Goal: Task Accomplishment & Management: Manage account settings

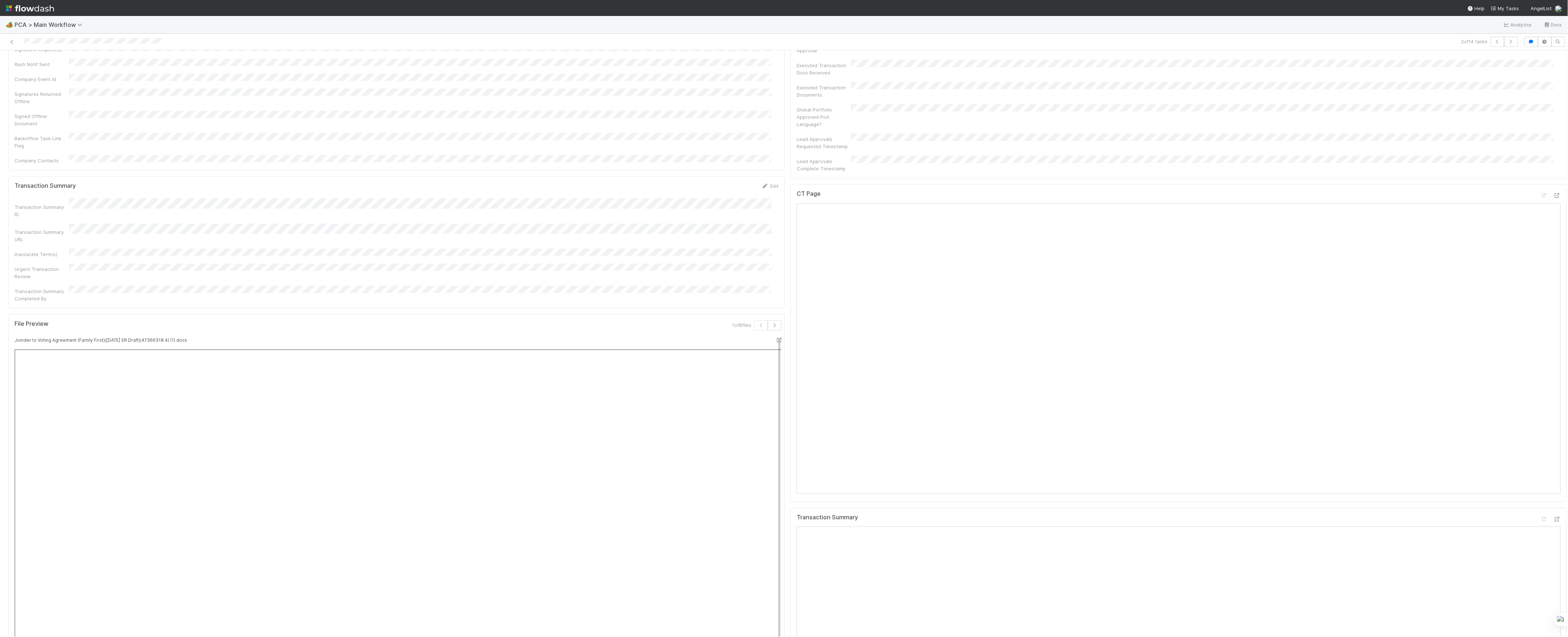
scroll to position [497, 0]
click at [1554, 242] on icon at bounding box center [1558, 244] width 7 height 5
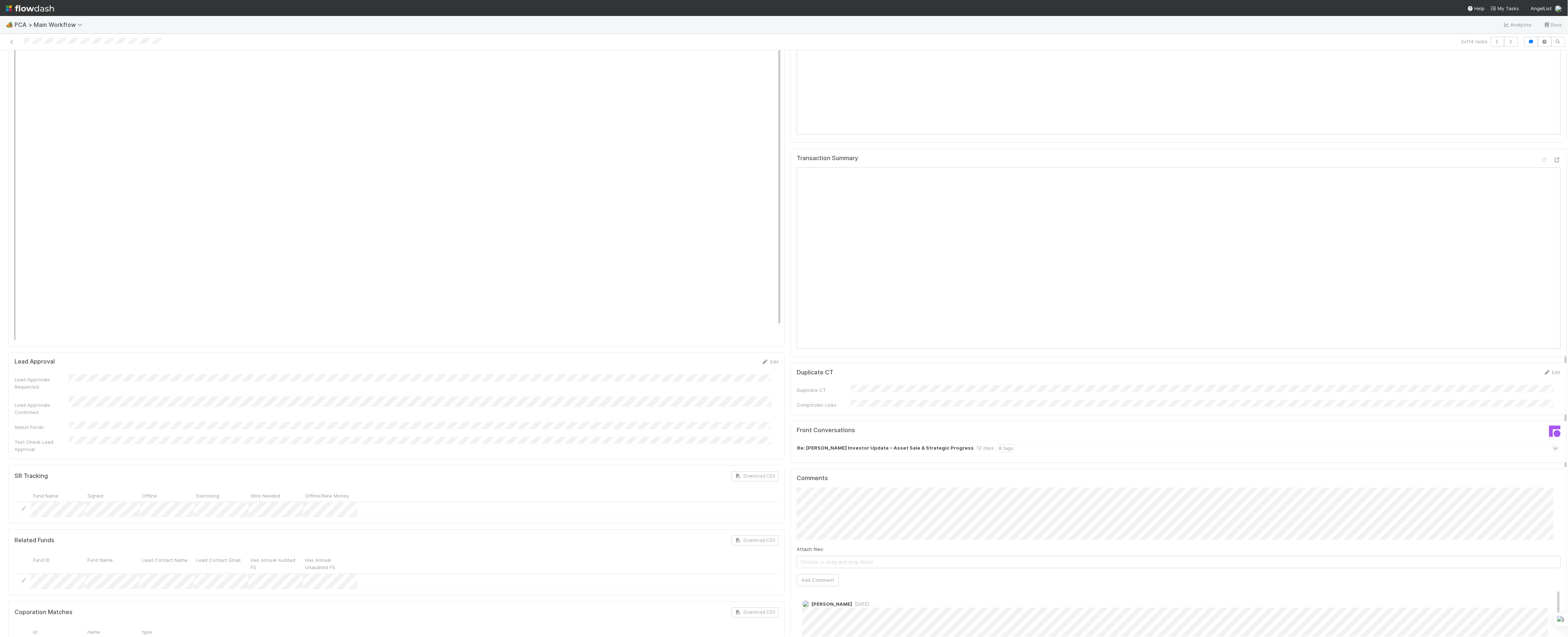
scroll to position [980, 0]
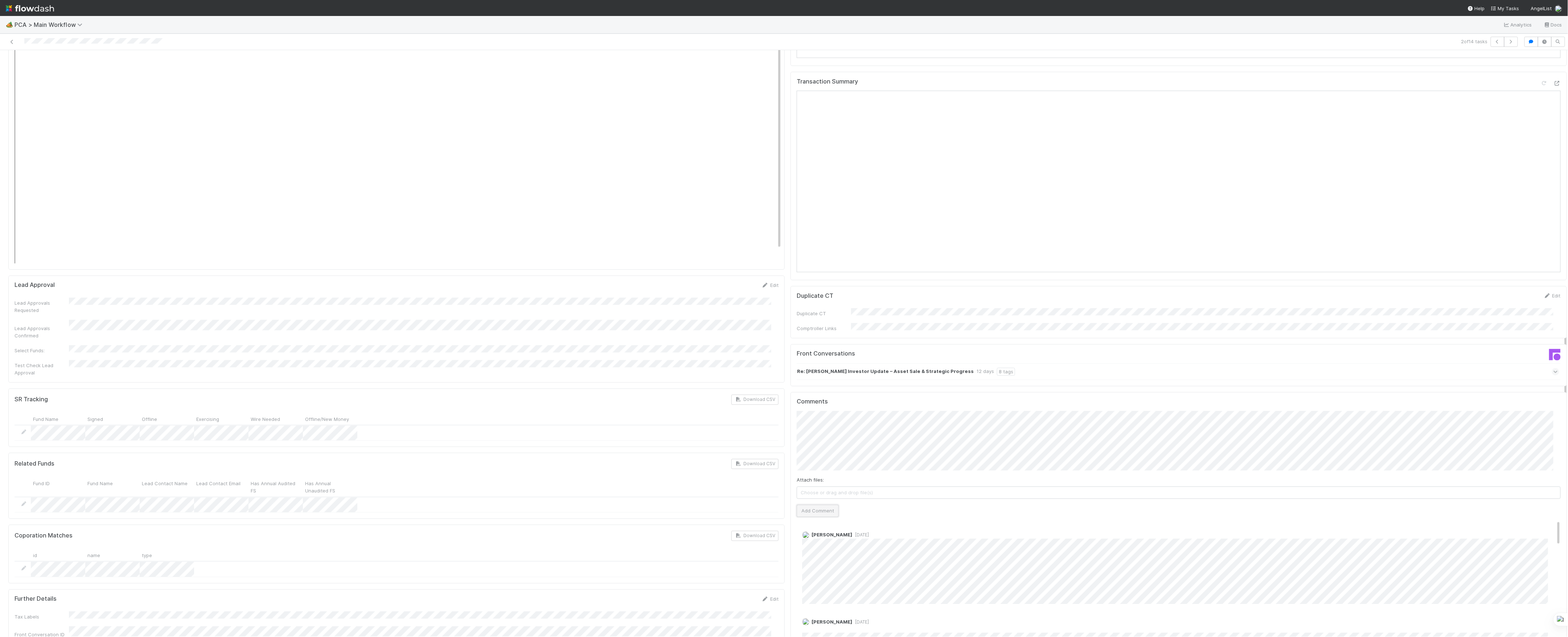
click at [821, 505] on button "Add Comment" at bounding box center [817, 511] width 42 height 12
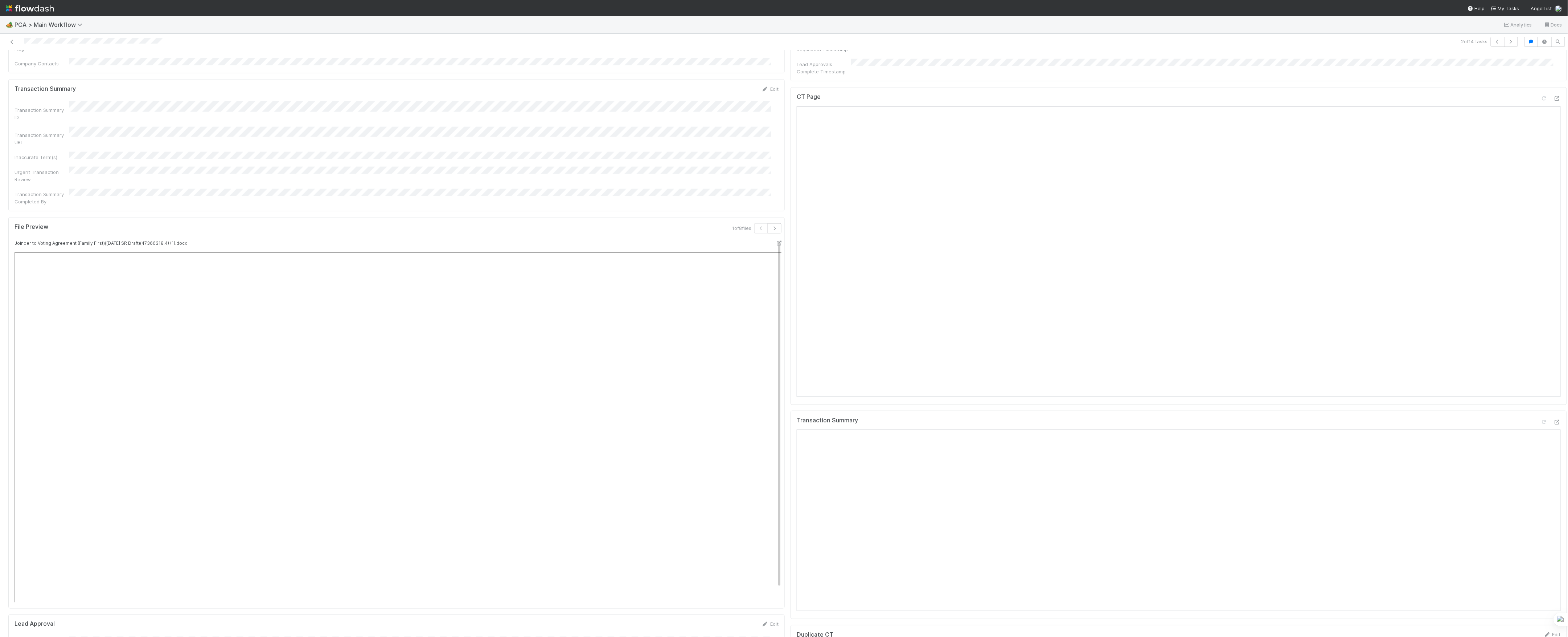
scroll to position [0, 0]
click at [1537, 61] on link "Actions" at bounding box center [1552, 62] width 30 height 12
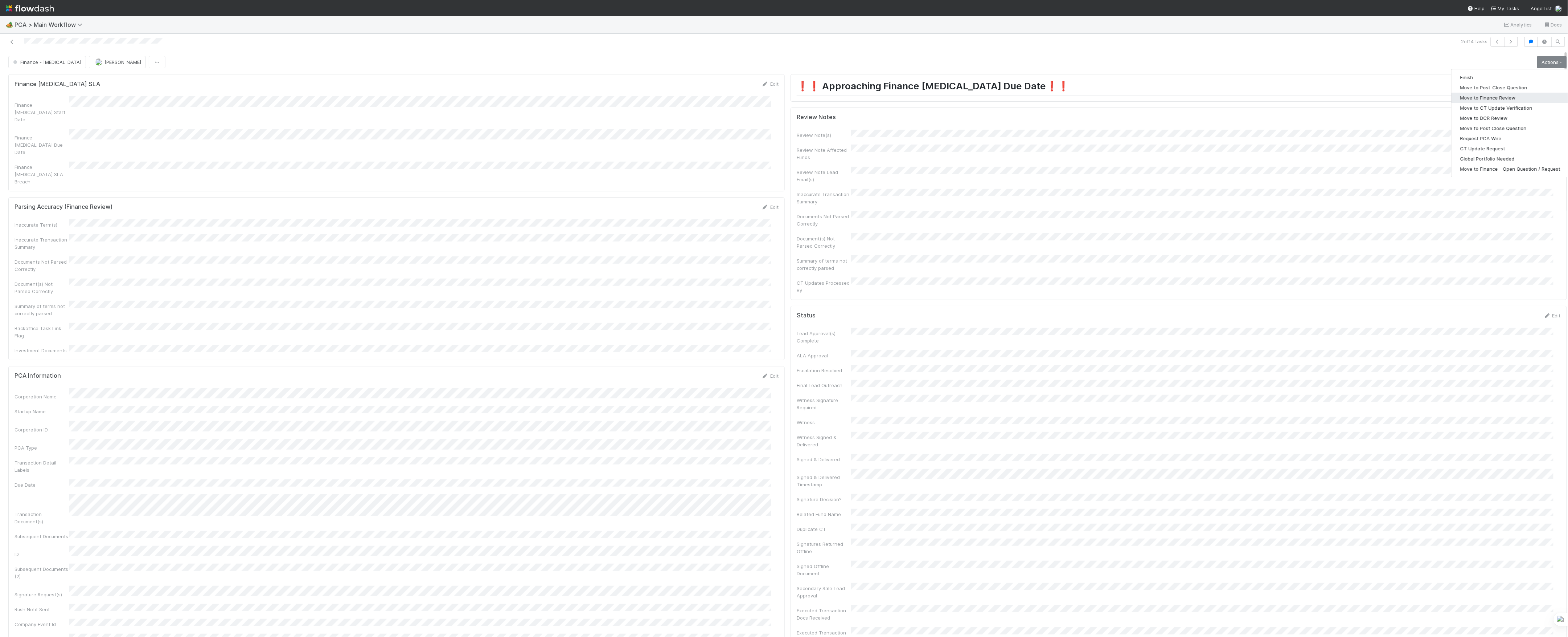
click at [1458, 95] on button "Move to Finance Review" at bounding box center [1510, 97] width 118 height 10
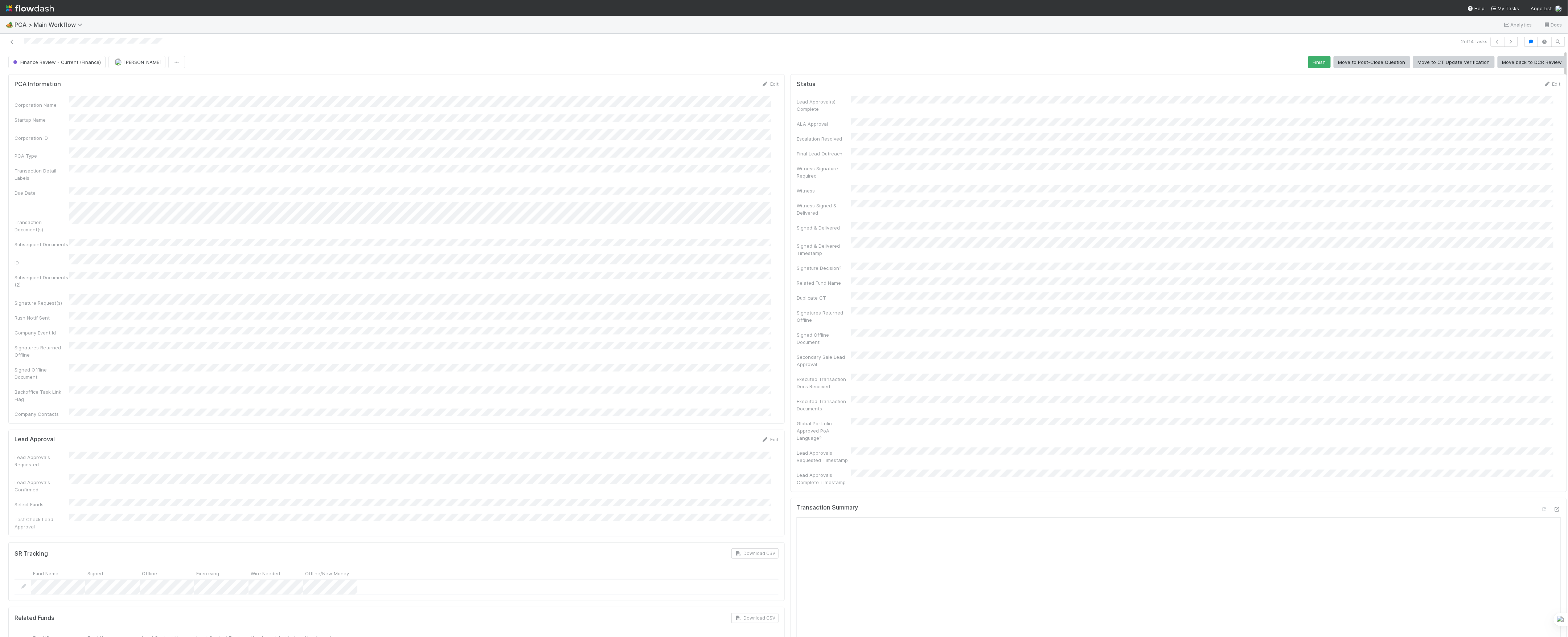
click at [106, 64] on div "Finance Review - Current (Finance)" at bounding box center [58, 62] width 100 height 12
click at [125, 62] on span "[PERSON_NAME]" at bounding box center [143, 62] width 37 height 6
click at [17, 41] on div at bounding box center [383, 42] width 760 height 10
click at [9, 41] on icon at bounding box center [12, 42] width 7 height 5
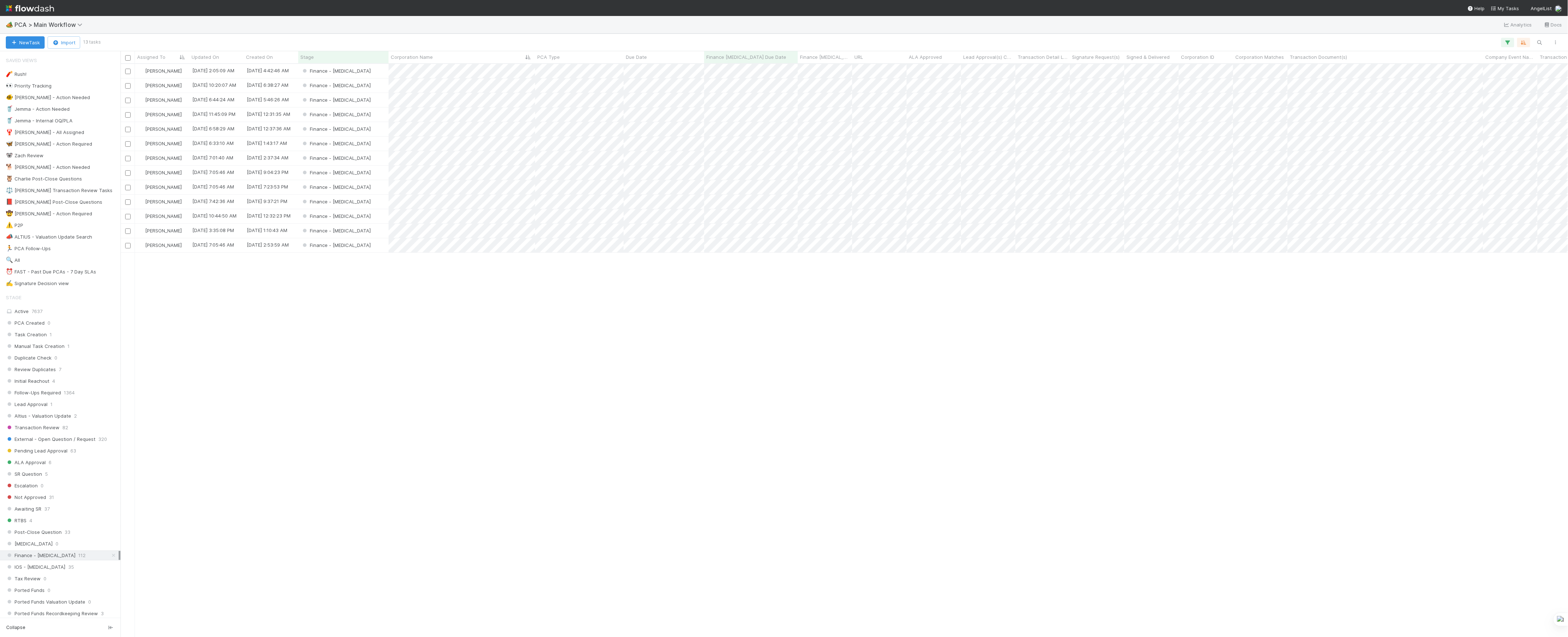
scroll to position [565, 1441]
drag, startPoint x: 341, startPoint y: 403, endPoint x: 337, endPoint y: 404, distance: 4.1
click at [339, 403] on div "Marvey Fuentes 8/21/25, 2:05:09 AM 8/16/25, 4:42:46 AM Finance - ICU 0 0 0 Marv…" at bounding box center [844, 349] width 1448 height 572
click at [53, 24] on span "PCA > Main Workflow" at bounding box center [50, 25] width 72 height 7
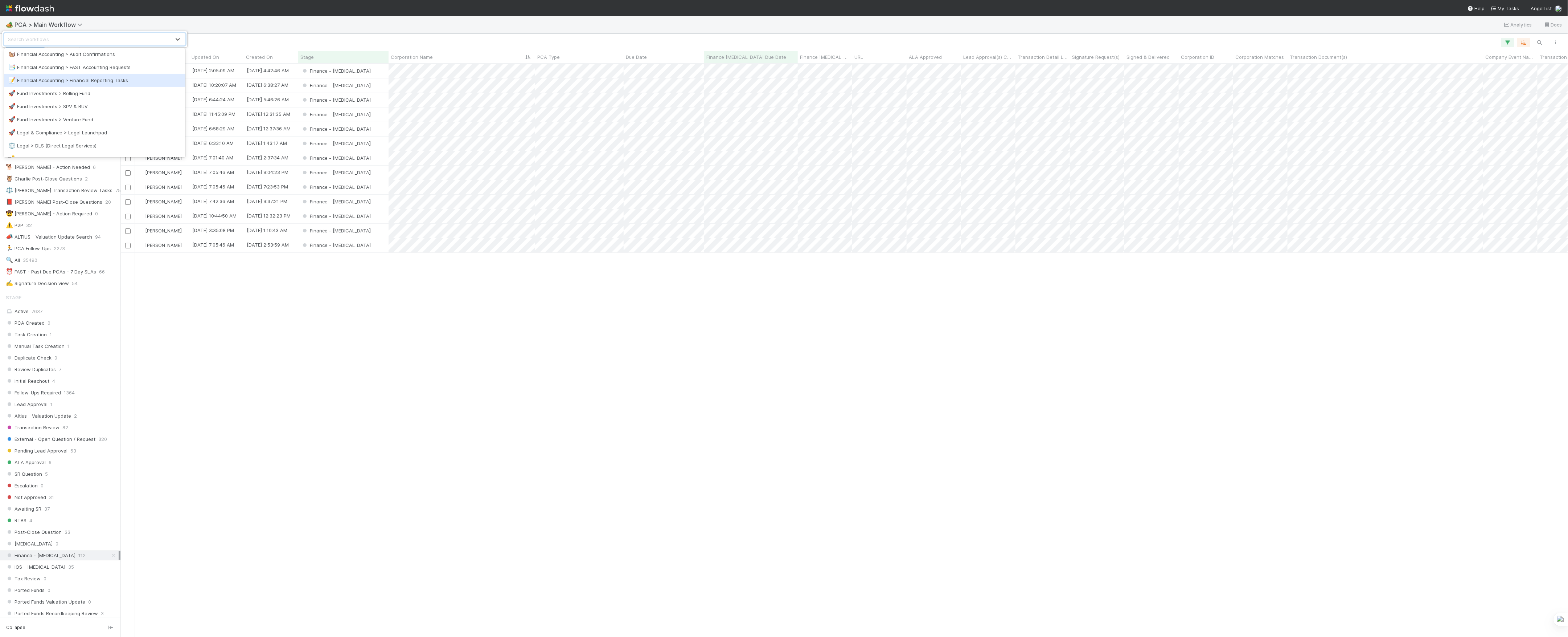
click at [126, 80] on div "📝 Financial Accounting > Financial Reporting Tasks" at bounding box center [95, 80] width 173 height 7
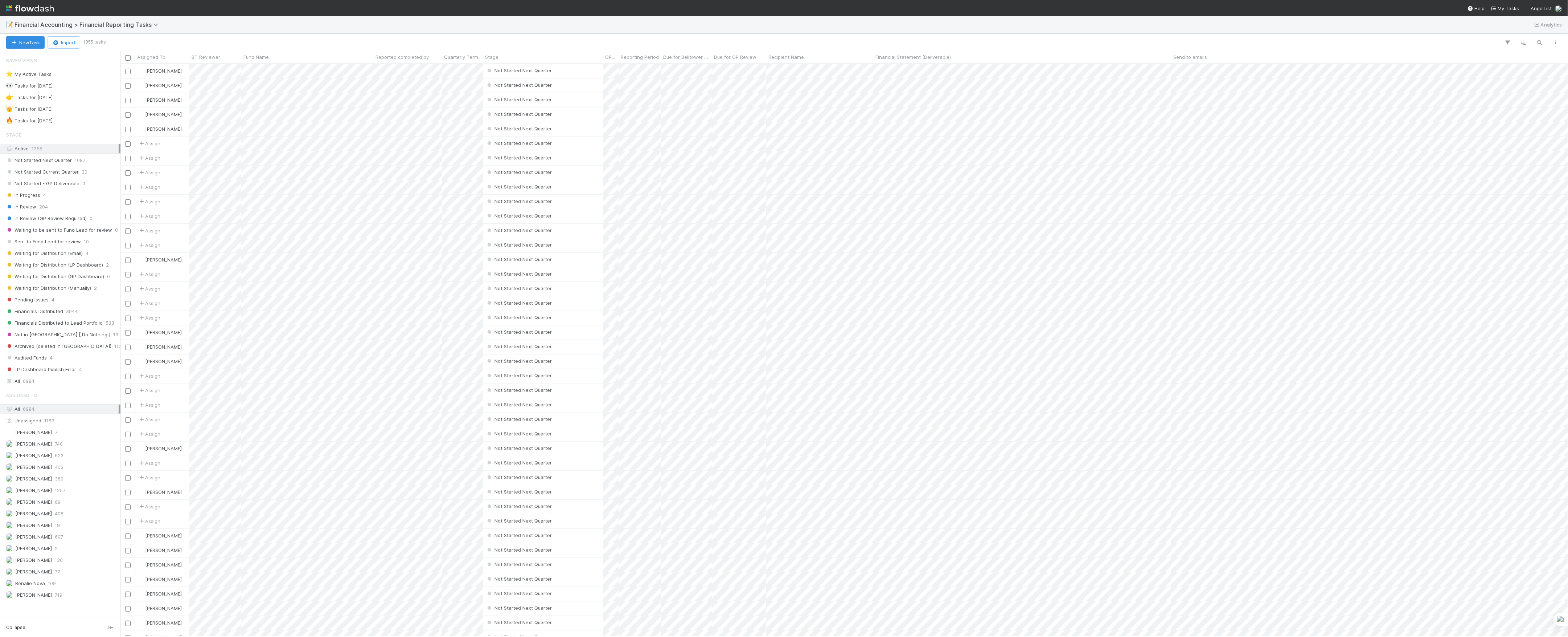
scroll to position [565, 1441]
click at [42, 587] on div "Assigned To All 6984 Unassigned 1183 Chamod Gamage 7 Conor Queenan 740 Don Walk…" at bounding box center [60, 494] width 121 height 212
click at [42, 574] on span "Marvey Fuentes" at bounding box center [34, 571] width 37 height 6
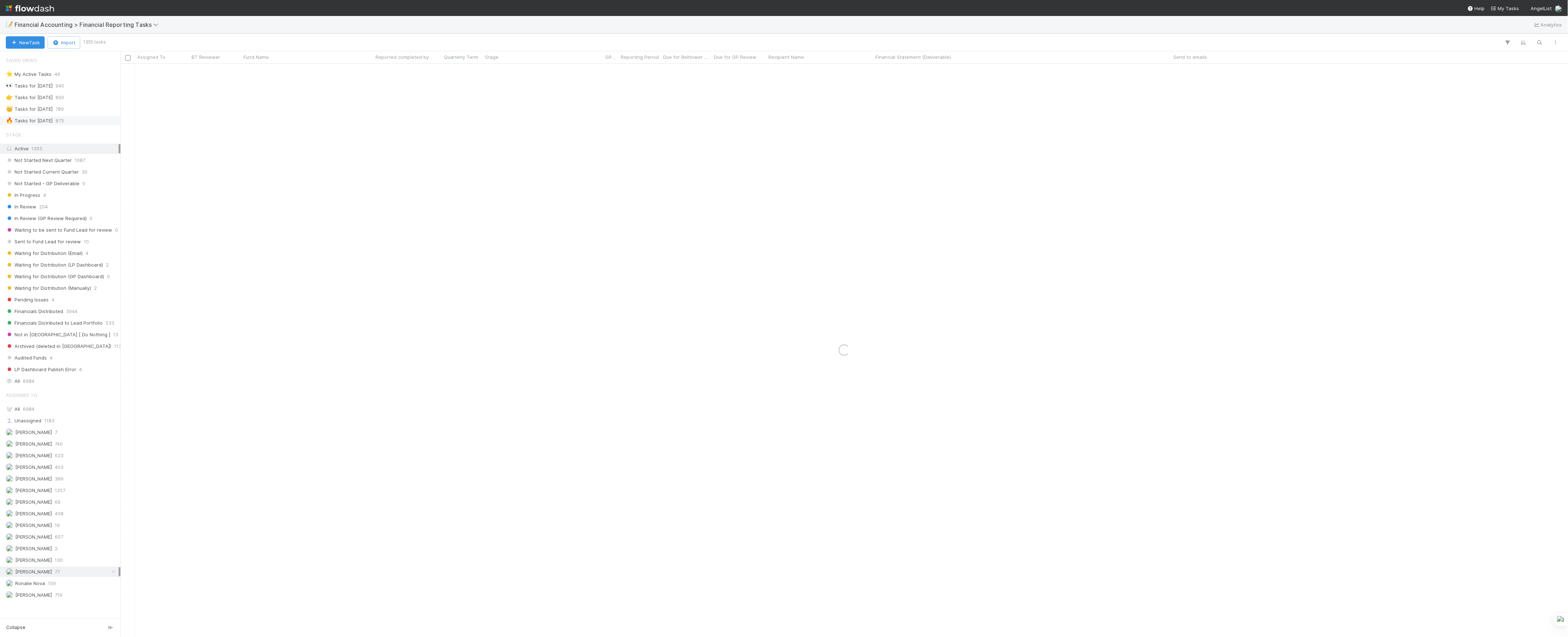
click at [79, 116] on div "🔥 Tasks for 2025-06-30 873" at bounding box center [60, 121] width 121 height 10
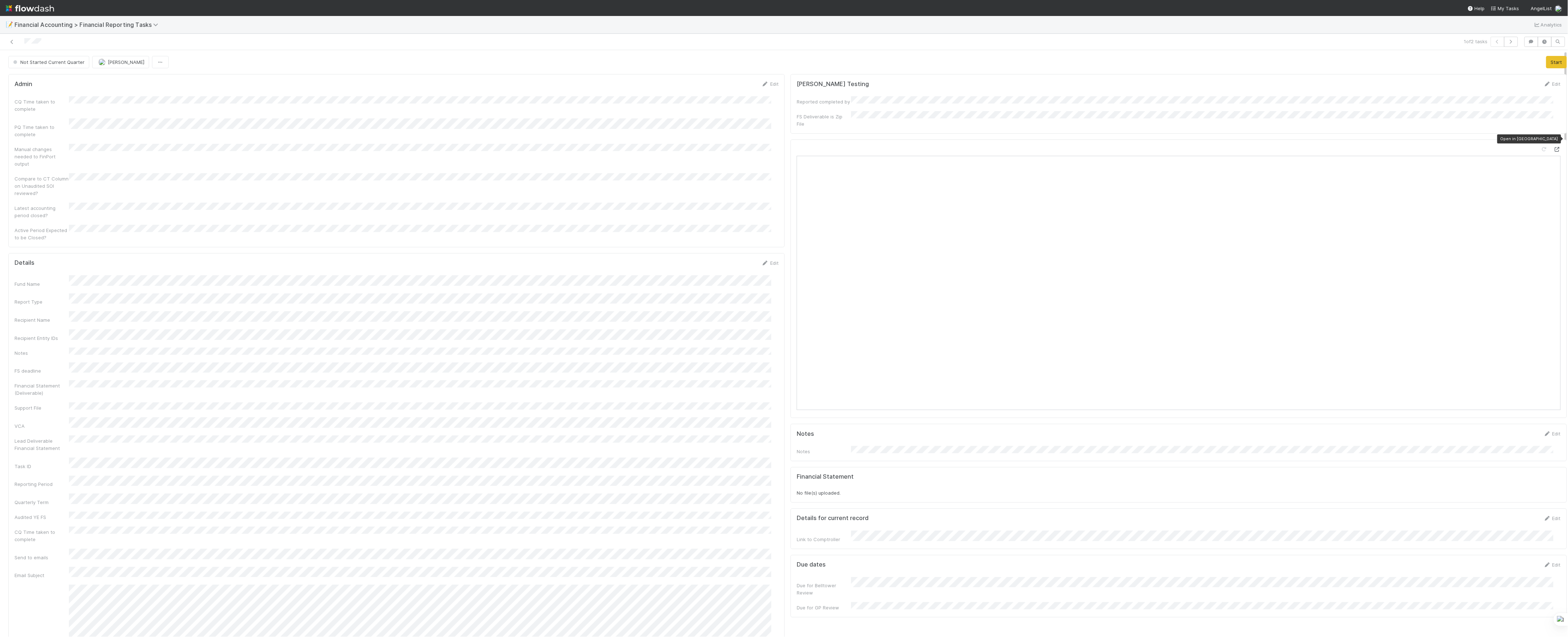
click at [1554, 147] on icon at bounding box center [1558, 150] width 7 height 5
click at [129, 276] on div "Fund Name Report Type Recipient Name Recipient Entity IDs Notes FS deadline Fin…" at bounding box center [396, 612] width 764 height 674
click at [75, 100] on form "Admin Edit CQ Time taken to complete PQ Time taken to complete Manual changes n…" at bounding box center [396, 161] width 764 height 161
click at [80, 199] on div "Compare to CT Column on Unaudited SOI reviewed?" at bounding box center [396, 202] width 764 height 23
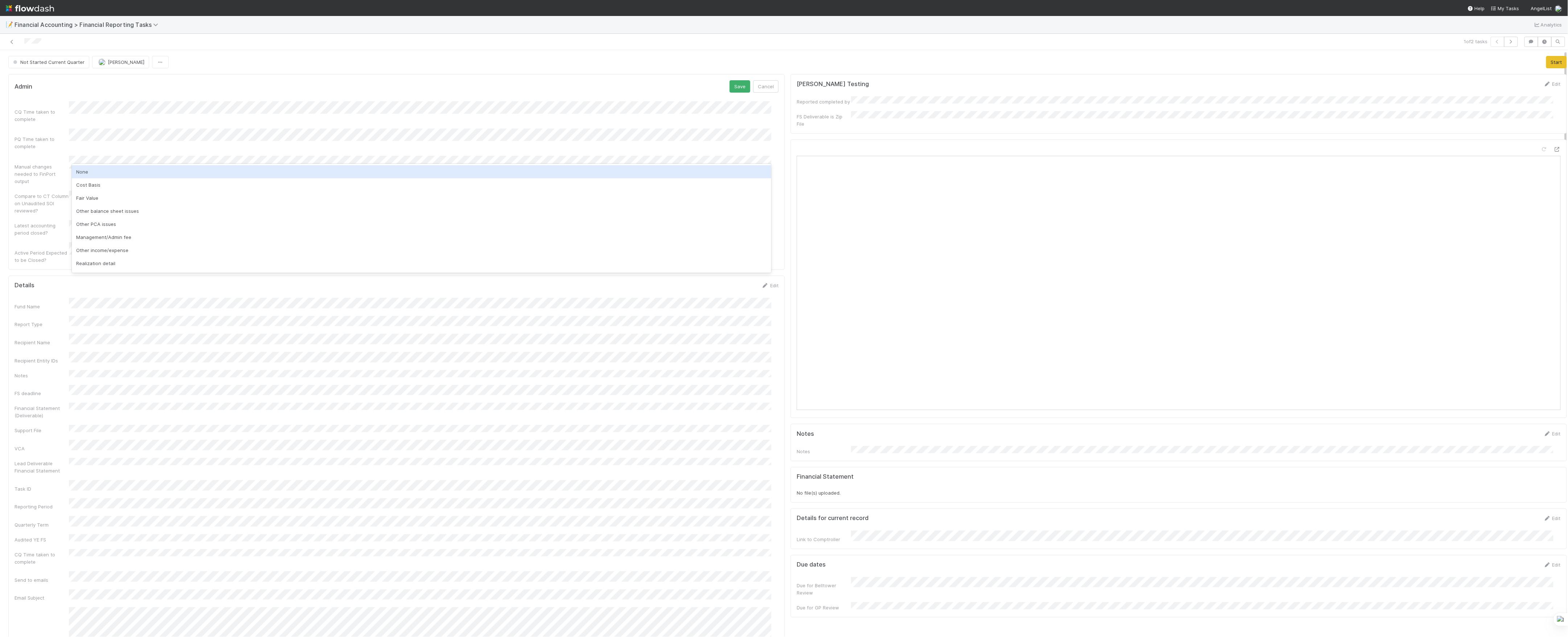
drag, startPoint x: 108, startPoint y: 174, endPoint x: 178, endPoint y: 163, distance: 70.9
click at [110, 174] on div "None" at bounding box center [422, 171] width 700 height 13
click at [739, 89] on button "Save" at bounding box center [740, 86] width 21 height 12
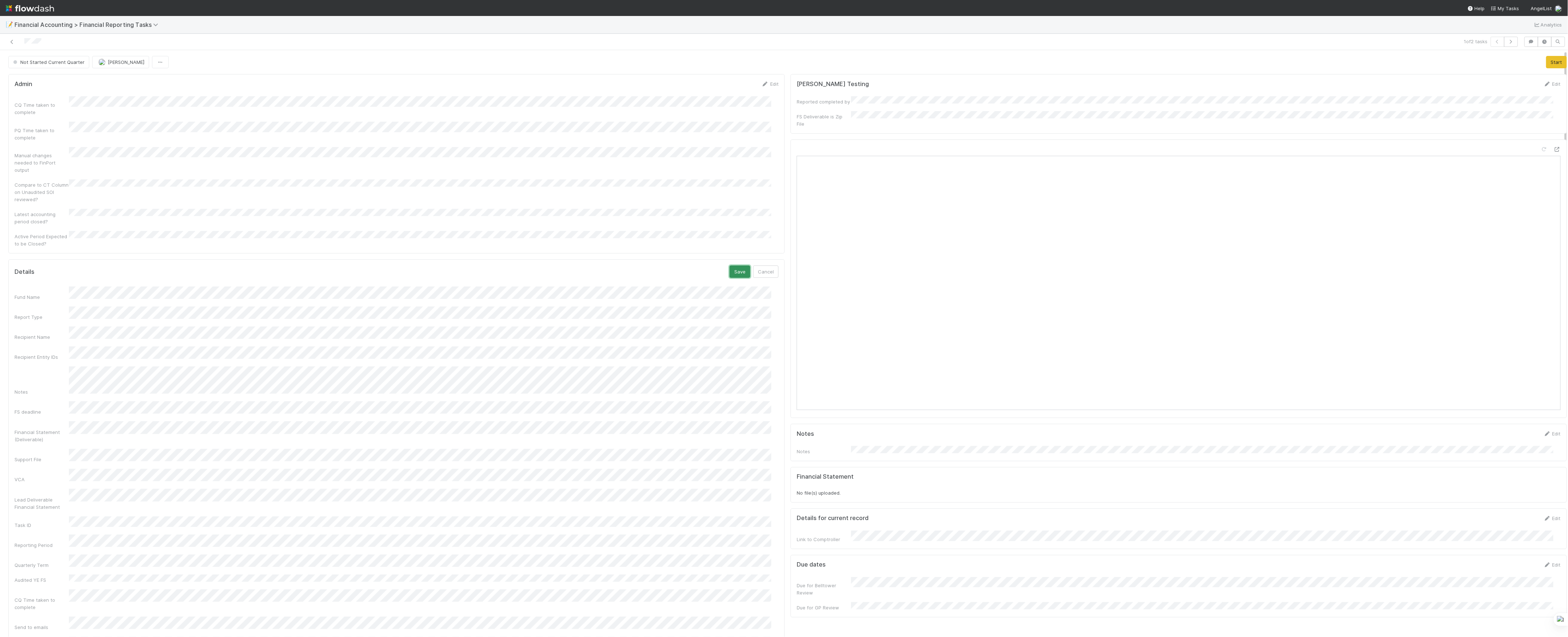
click at [730, 265] on button "Save" at bounding box center [740, 272] width 21 height 12
click at [1547, 64] on button "Start" at bounding box center [1557, 62] width 21 height 12
click at [1304, 66] on button "Move to In Review" at bounding box center [1327, 62] width 51 height 12
click at [11, 45] on link at bounding box center [12, 42] width 7 height 7
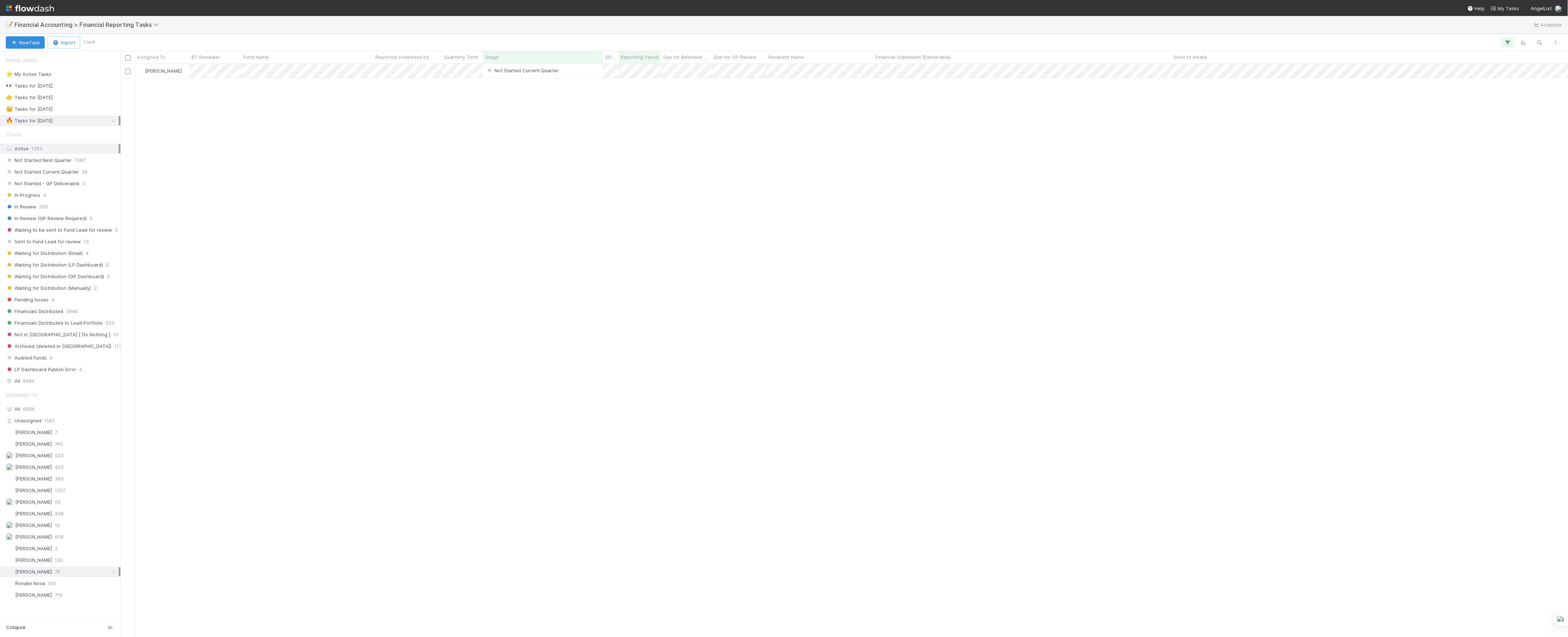
scroll to position [565, 1441]
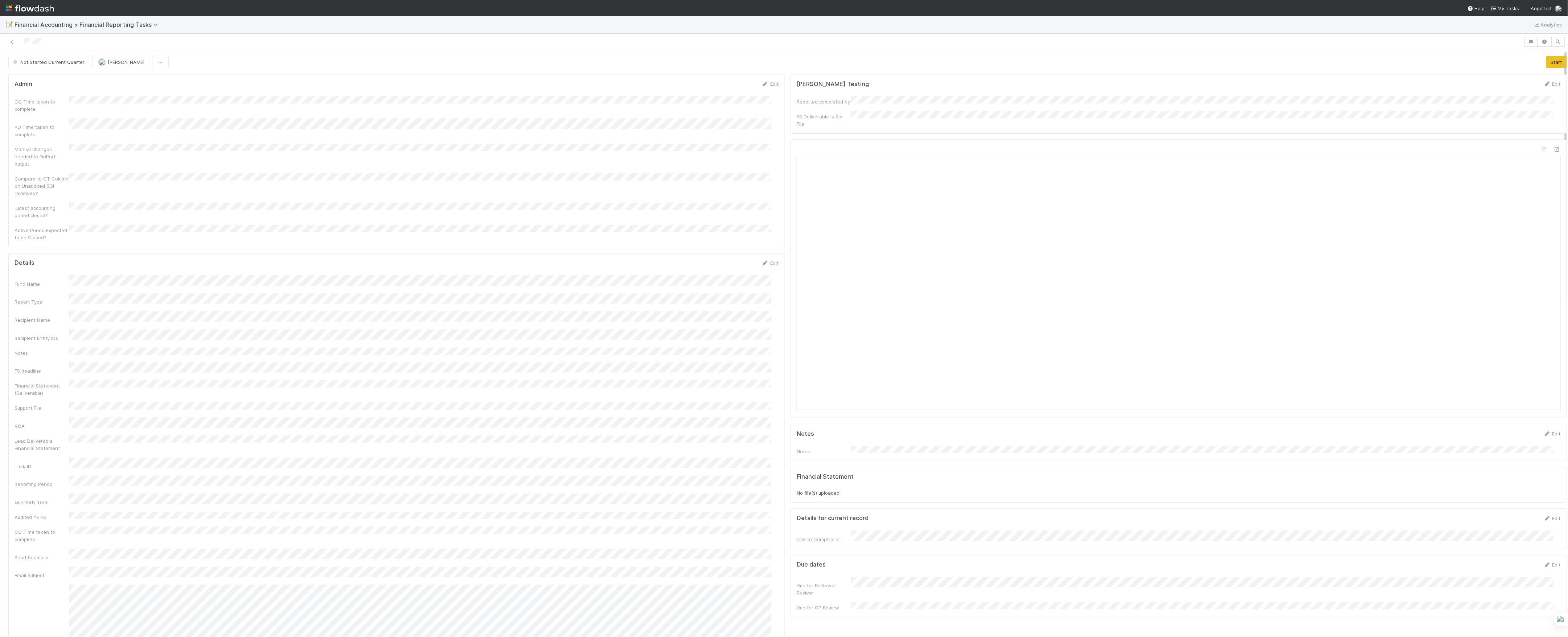
click at [66, 437] on div "Lead Deliverable Financial Statement" at bounding box center [42, 444] width 55 height 15
click at [1550, 64] on button "Start" at bounding box center [1557, 62] width 21 height 12
click at [714, 259] on div "Details Save Cancel" at bounding box center [396, 265] width 764 height 12
click at [722, 259] on div "Details Save Cancel" at bounding box center [396, 265] width 764 height 12
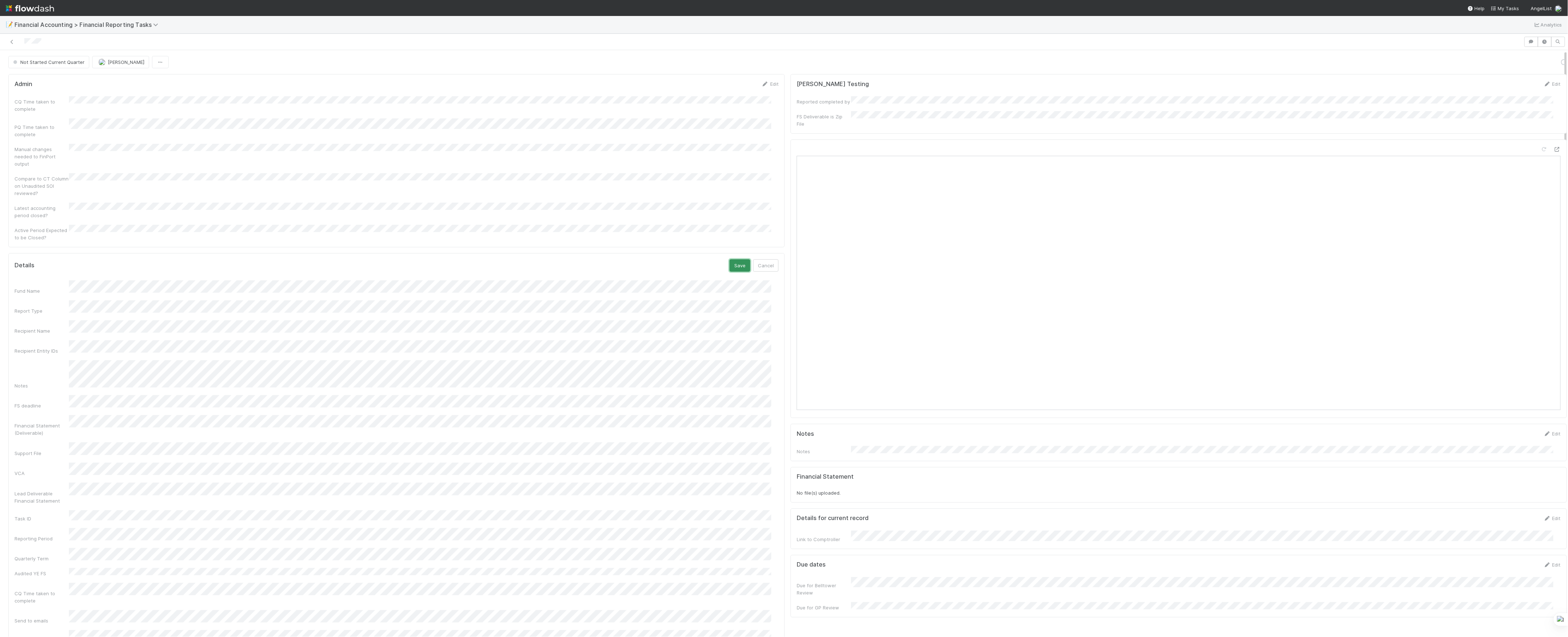
click at [732, 259] on button "Save" at bounding box center [740, 265] width 21 height 12
click at [1387, 64] on button "Transform Support File to Lead Deliverable" at bounding box center [1409, 62] width 107 height 12
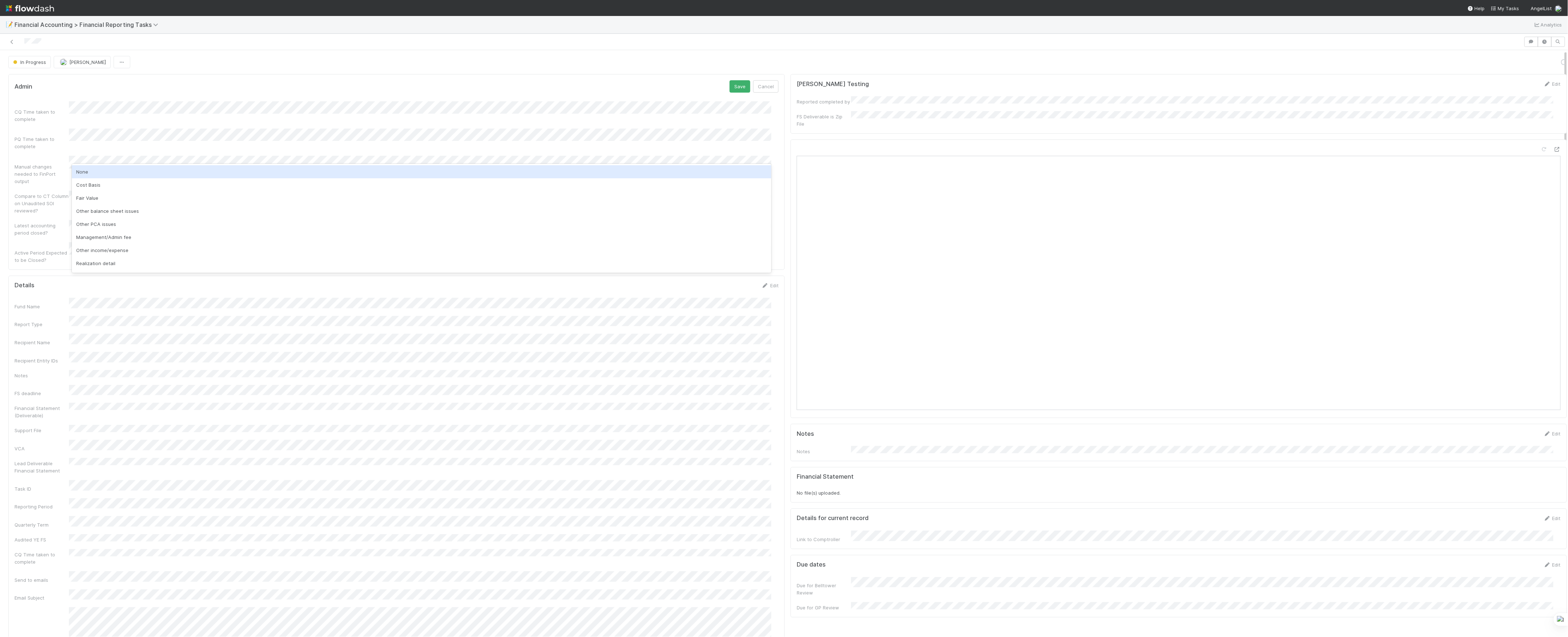
click at [142, 172] on div "None" at bounding box center [422, 171] width 700 height 13
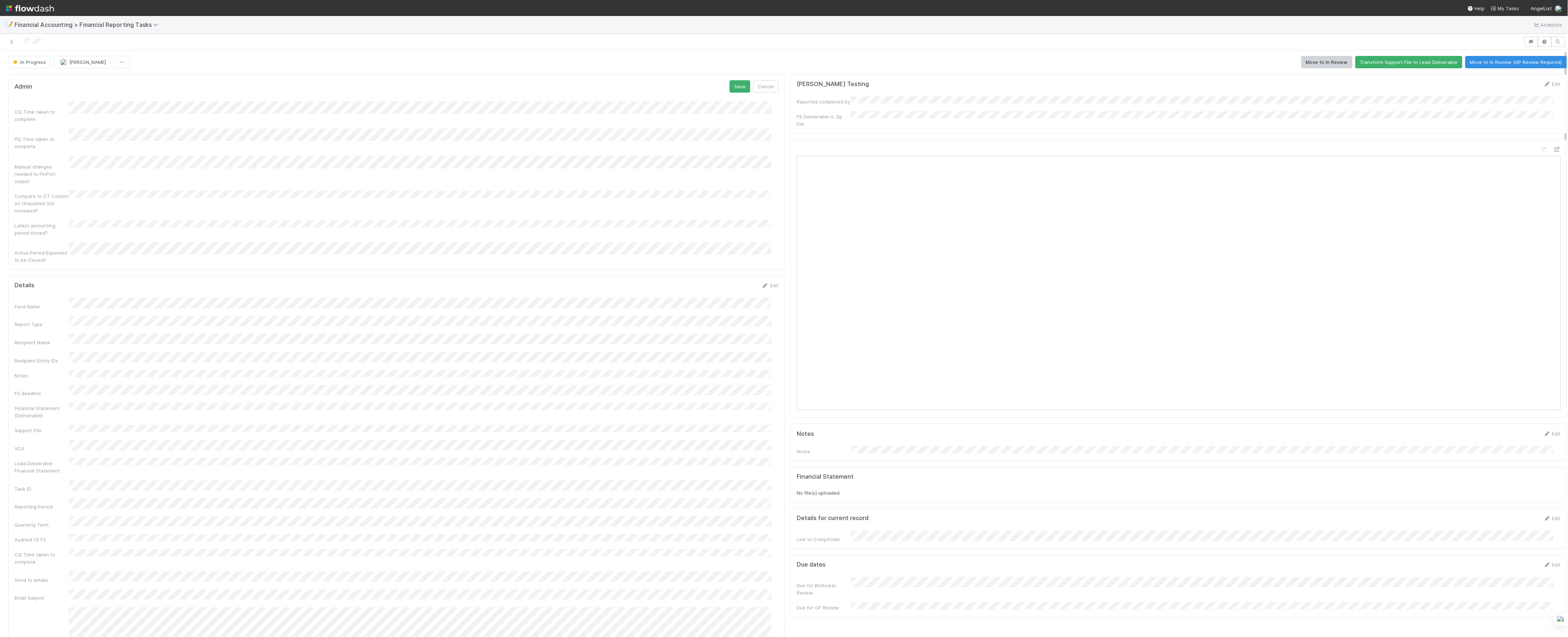
click at [721, 89] on div "Admin Save Cancel" at bounding box center [396, 86] width 764 height 12
click at [730, 88] on button "Save" at bounding box center [740, 86] width 21 height 12
click at [1322, 66] on button "Move to In Review" at bounding box center [1327, 62] width 51 height 12
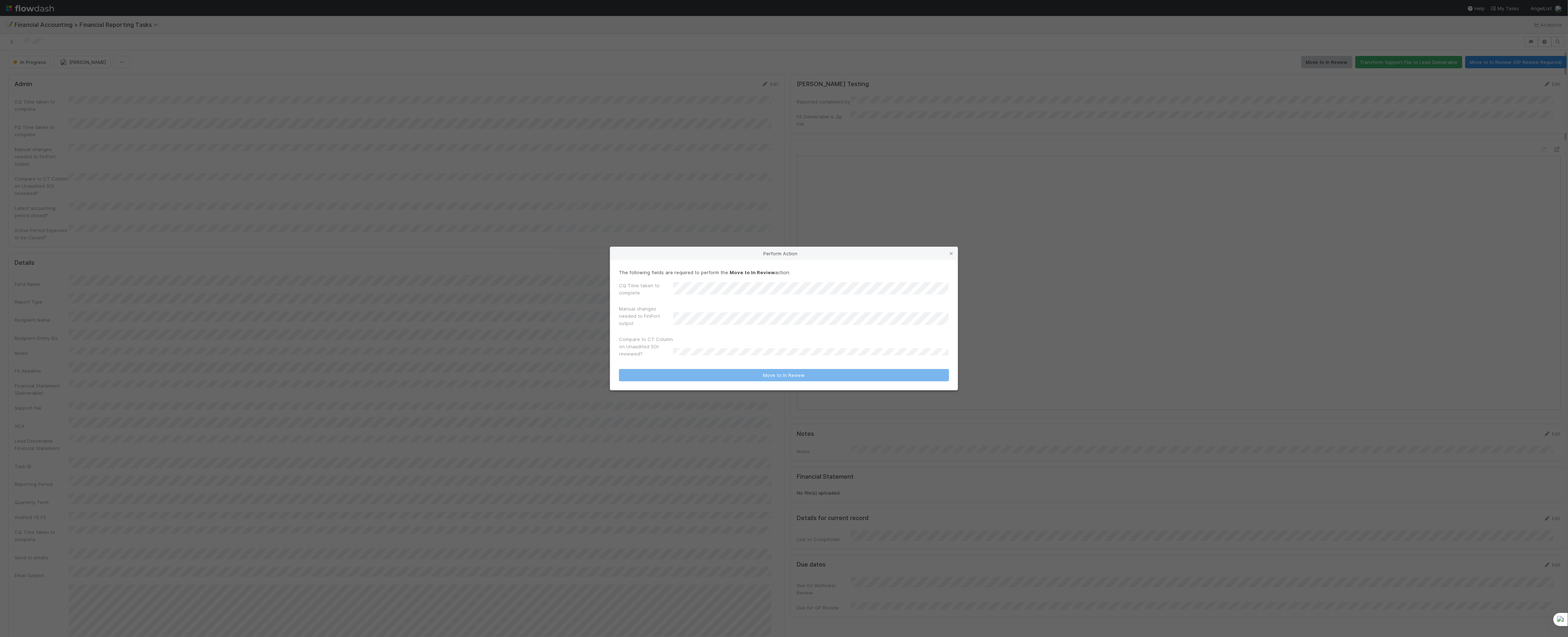
click at [665, 172] on div "Perform Action The following fields are required to perform the Move to In Revi…" at bounding box center [784, 318] width 1568 height 637
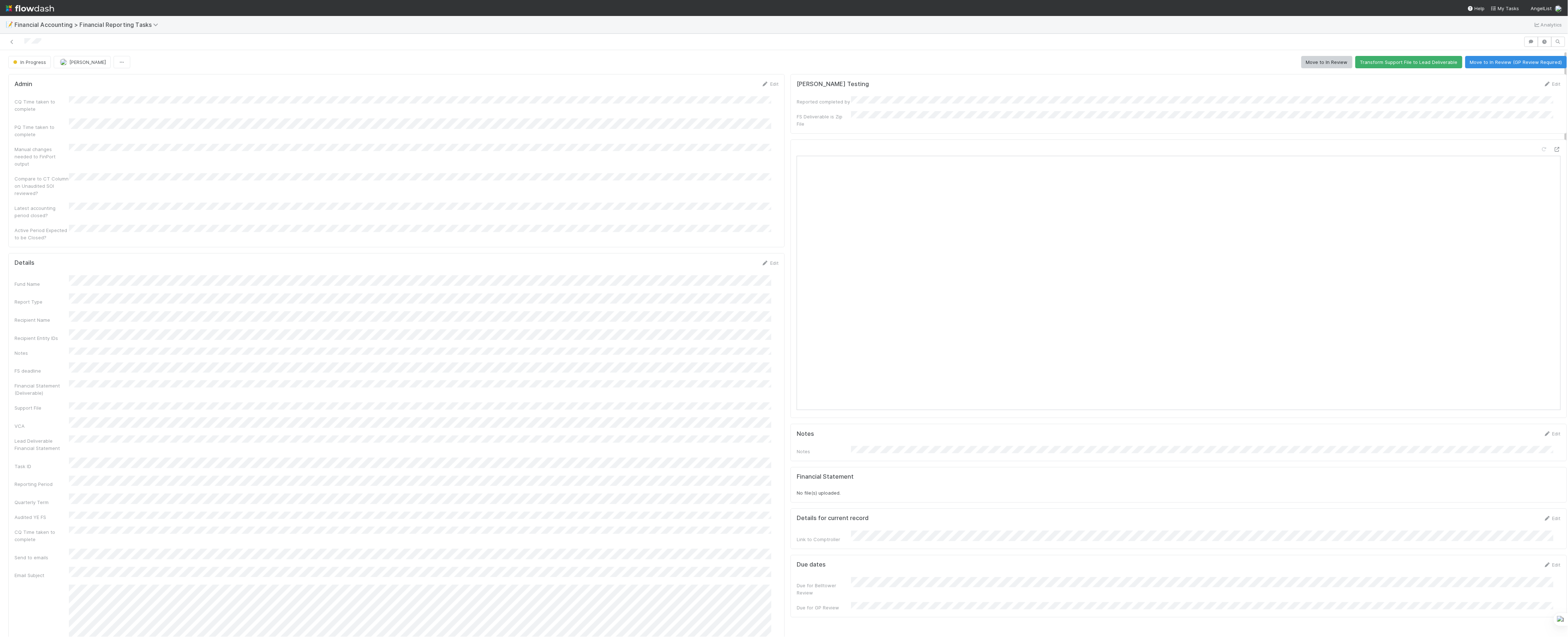
click at [67, 102] on div "CQ Time taken to complete" at bounding box center [42, 105] width 55 height 15
click at [67, 102] on form "Admin Save Cancel CQ Time taken to complete PQ Time taken to complete Manual ch…" at bounding box center [396, 172] width 764 height 183
click at [244, 162] on div "Manual changes needed to FinPort output" at bounding box center [396, 170] width 764 height 29
click at [116, 174] on div "None" at bounding box center [422, 171] width 700 height 13
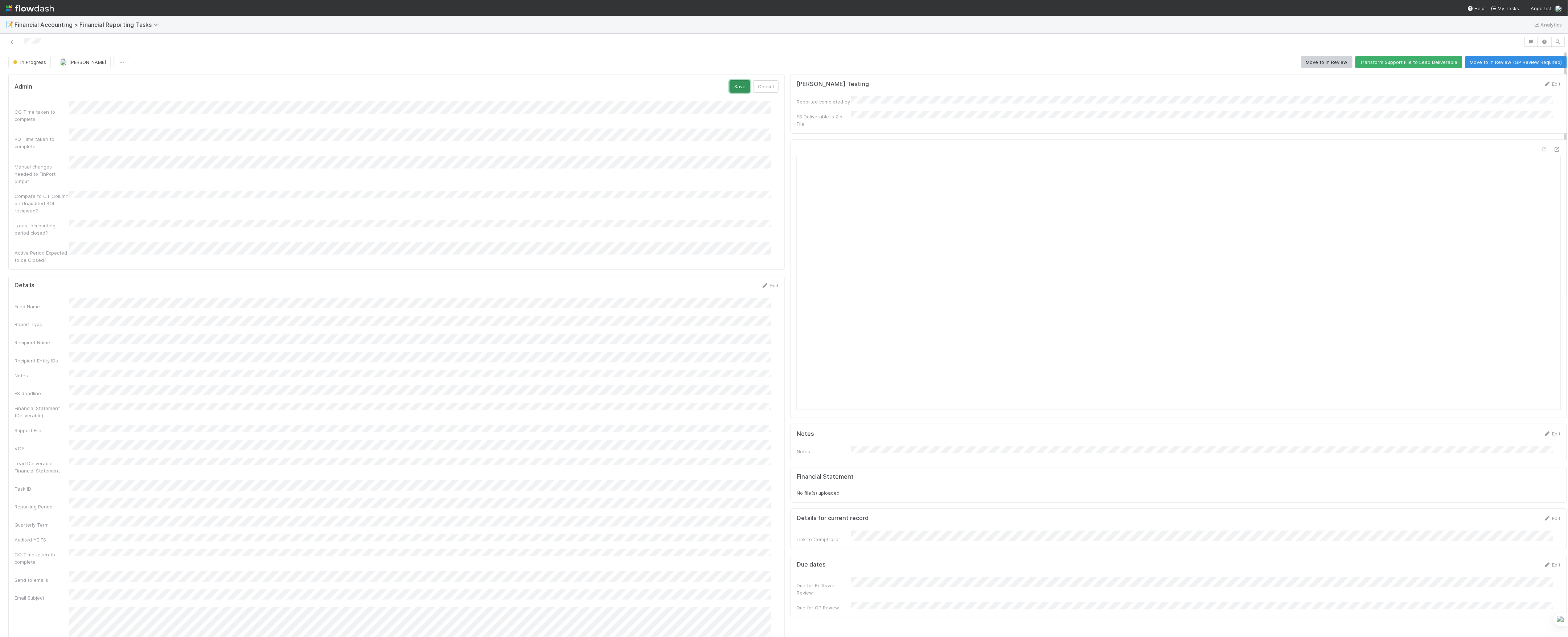
click at [731, 91] on button "Save" at bounding box center [740, 86] width 21 height 12
click at [1301, 66] on button "Move to In Review" at bounding box center [1327, 62] width 51 height 12
click at [38, 4] on img at bounding box center [29, 9] width 48 height 12
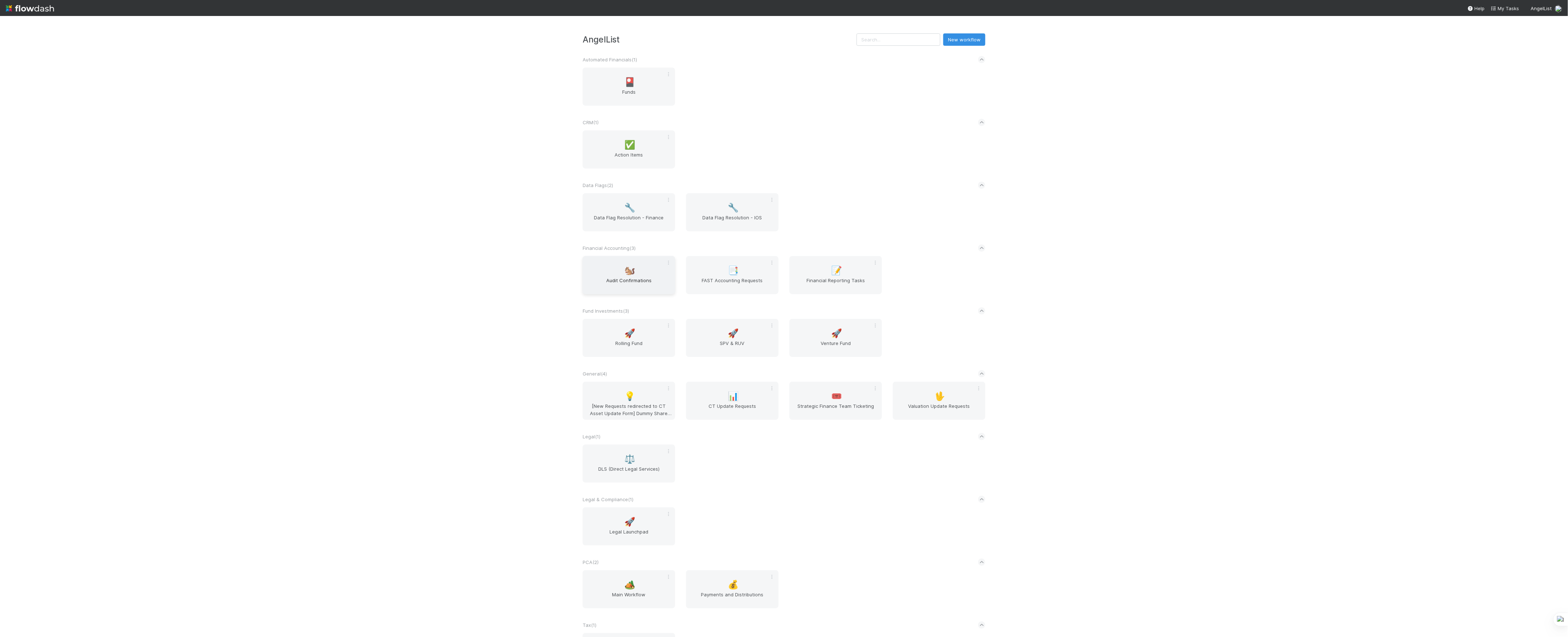
drag, startPoint x: 575, startPoint y: 269, endPoint x: 579, endPoint y: 269, distance: 4.0
click at [577, 269] on div "🐿️ Audit Confirmations" at bounding box center [629, 275] width 104 height 38
click at [583, 269] on div "🐿️ Audit Confirmations" at bounding box center [629, 275] width 93 height 38
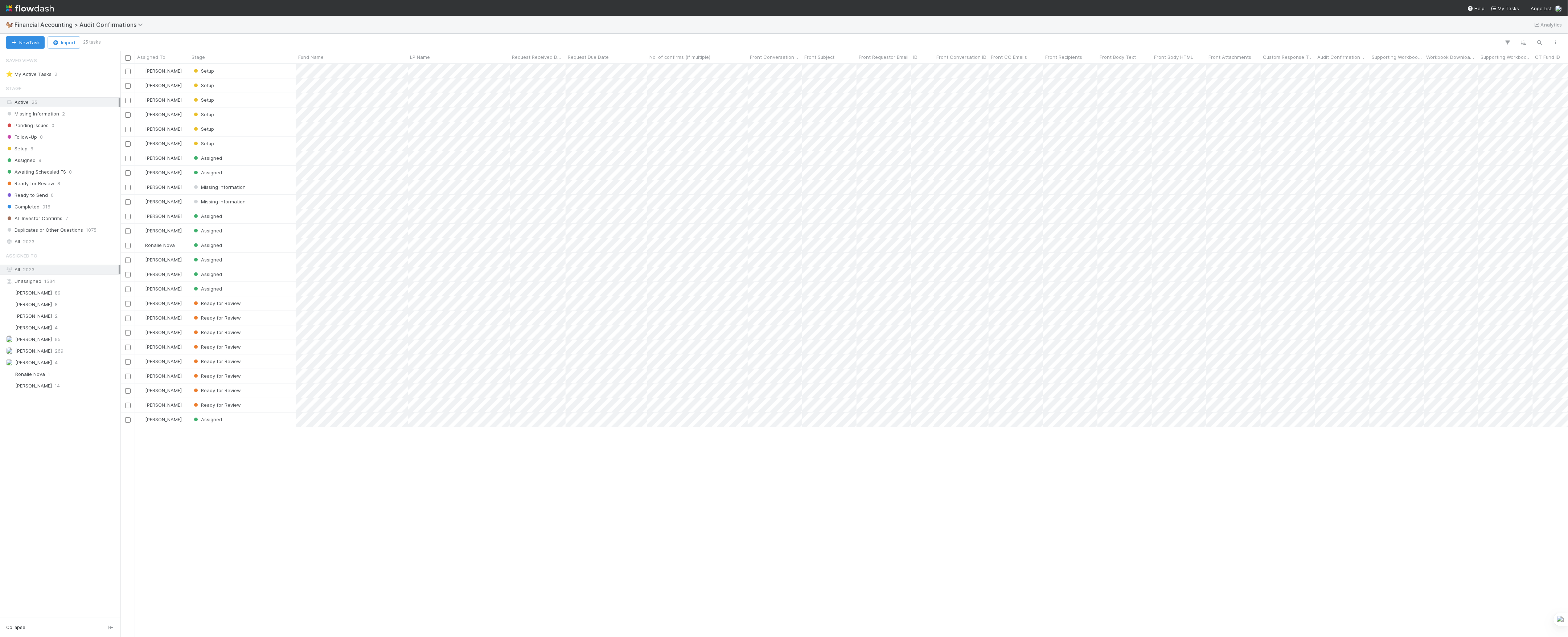
scroll to position [565, 1441]
click at [38, 373] on div "Assigned To All 2023 Unassigned 1534 Conor Queenan 89 Don Walker 8 Jacob Weiss …" at bounding box center [60, 319] width 121 height 142
click at [38, 365] on span "Marvey Fuentes" at bounding box center [34, 362] width 37 height 6
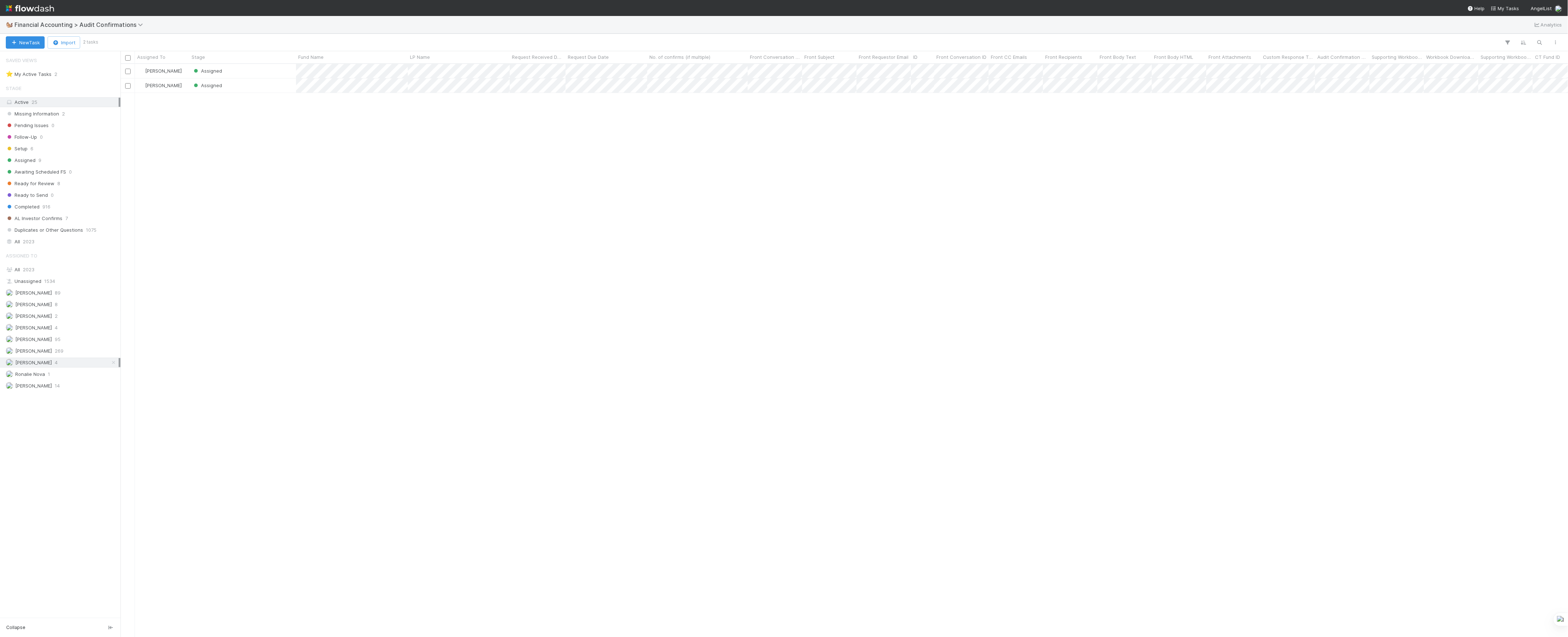
scroll to position [565, 1441]
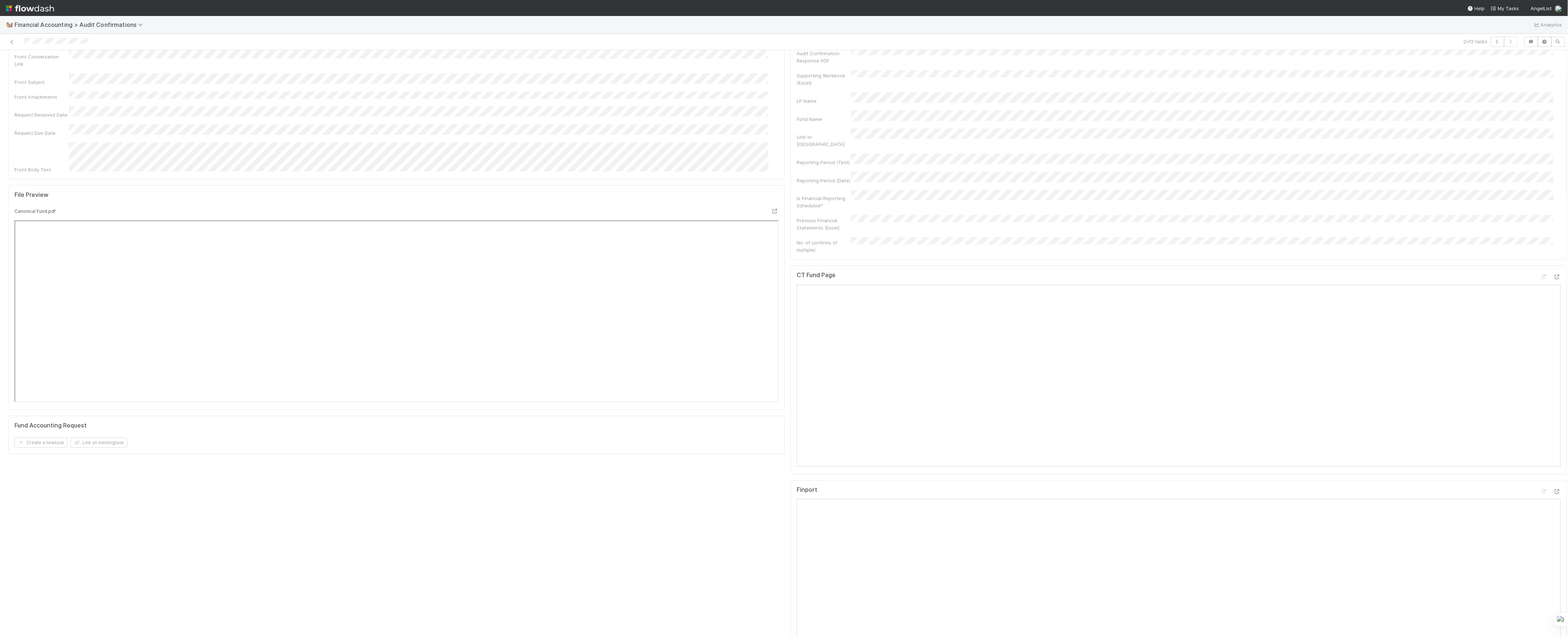
scroll to position [194, 0]
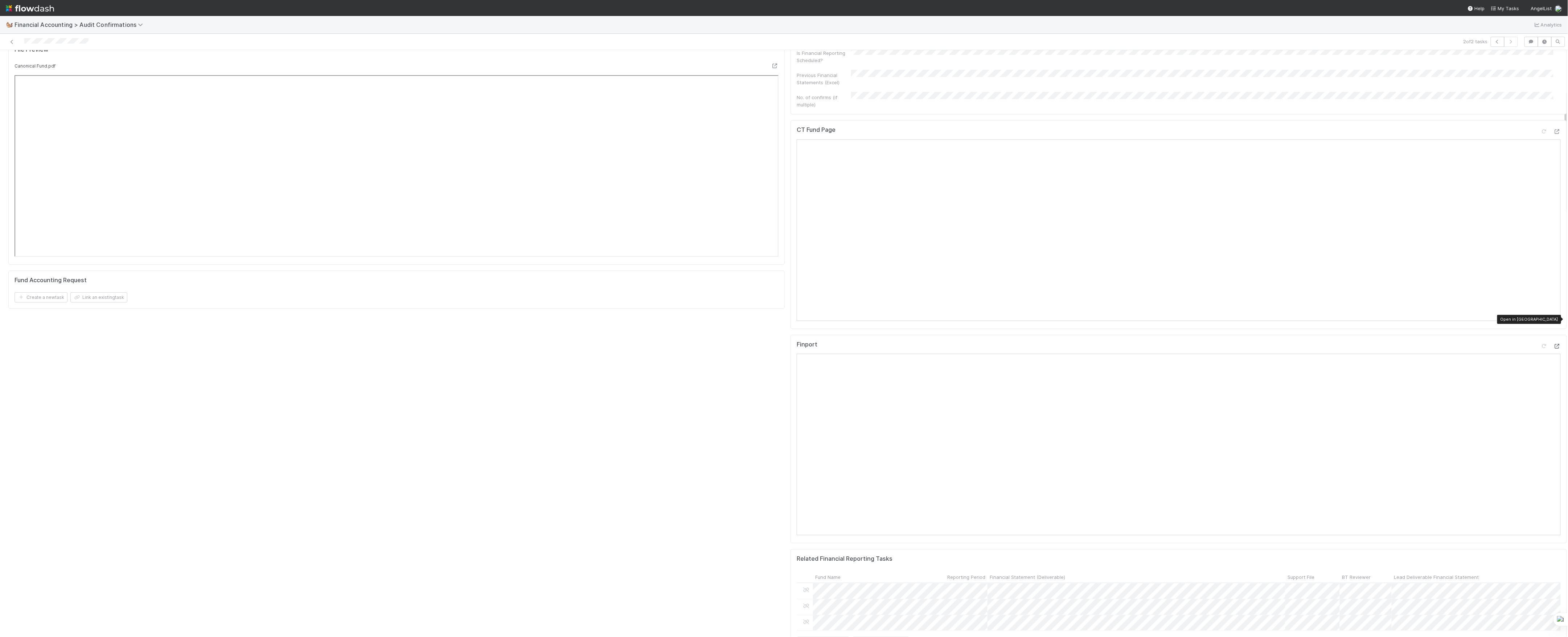
click at [1554, 342] on div at bounding box center [1558, 346] width 7 height 7
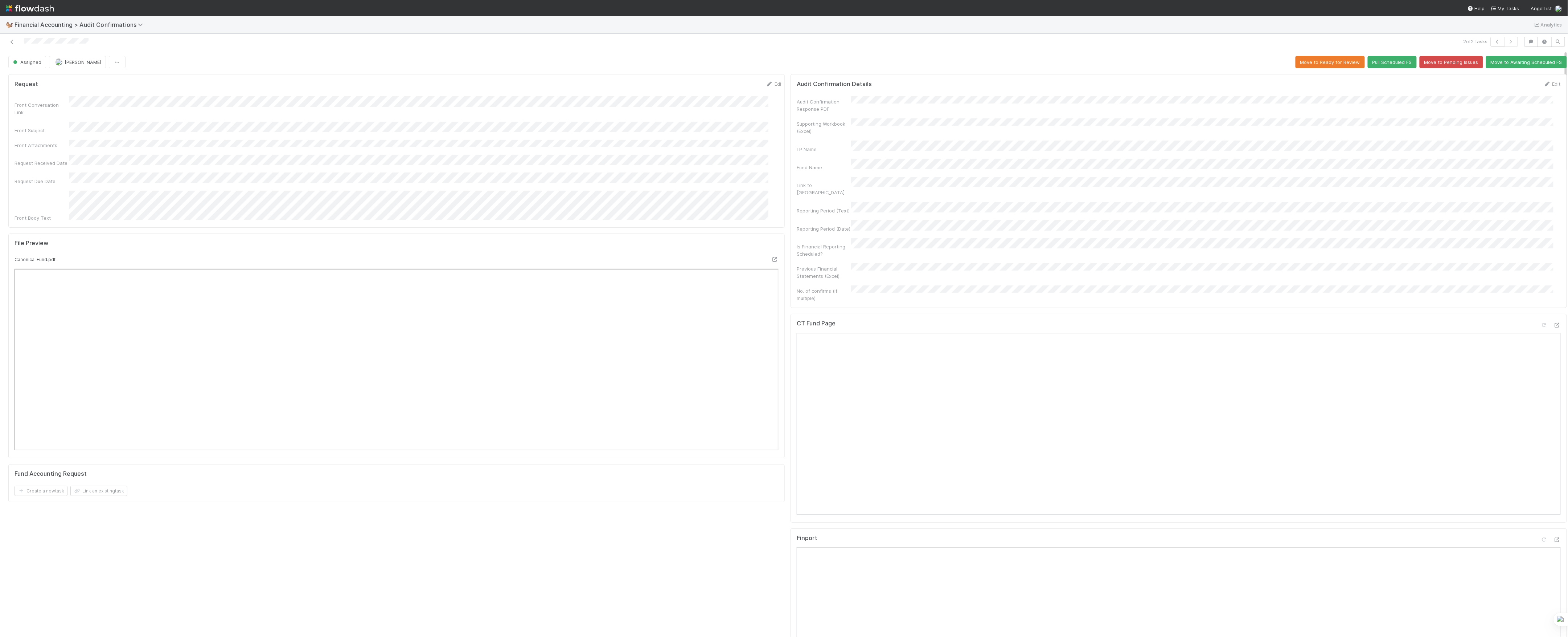
drag, startPoint x: 44, startPoint y: 10, endPoint x: 3, endPoint y: 123, distance: 120.2
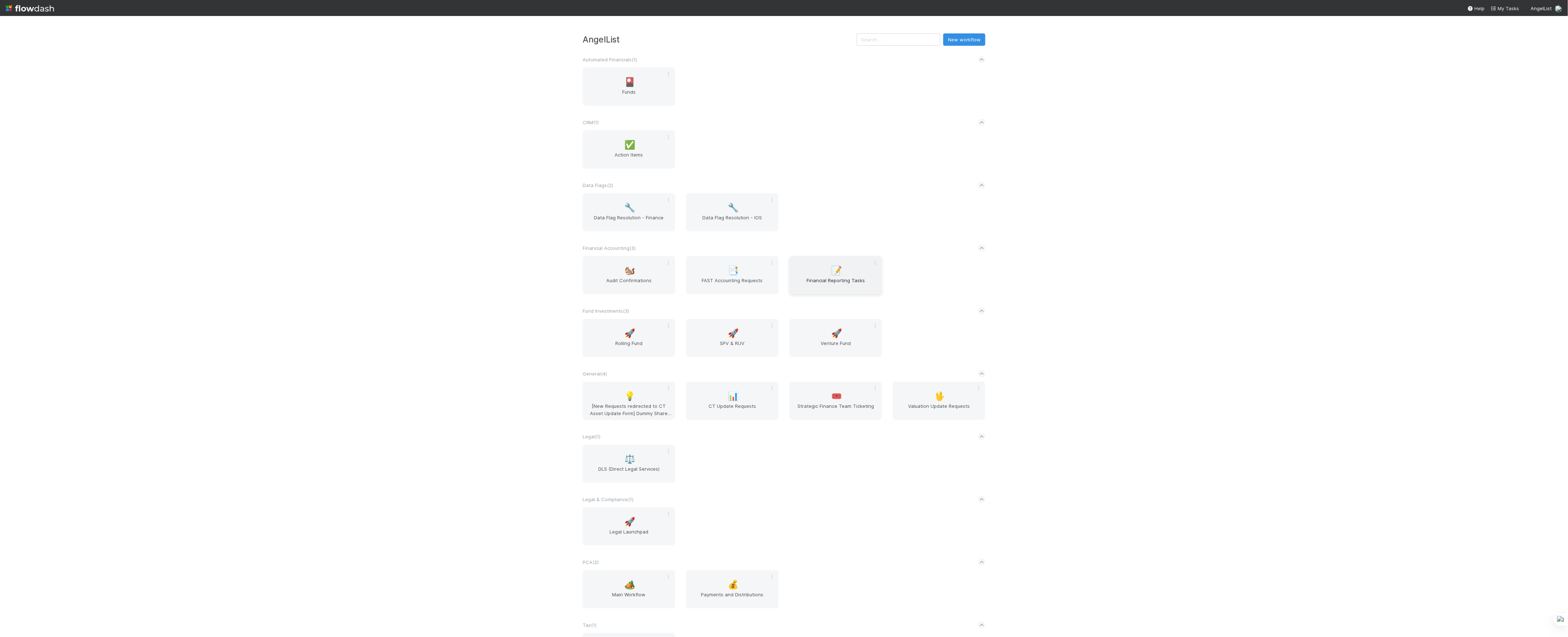
click at [798, 286] on span "Financial Reporting Tasks" at bounding box center [836, 284] width 87 height 15
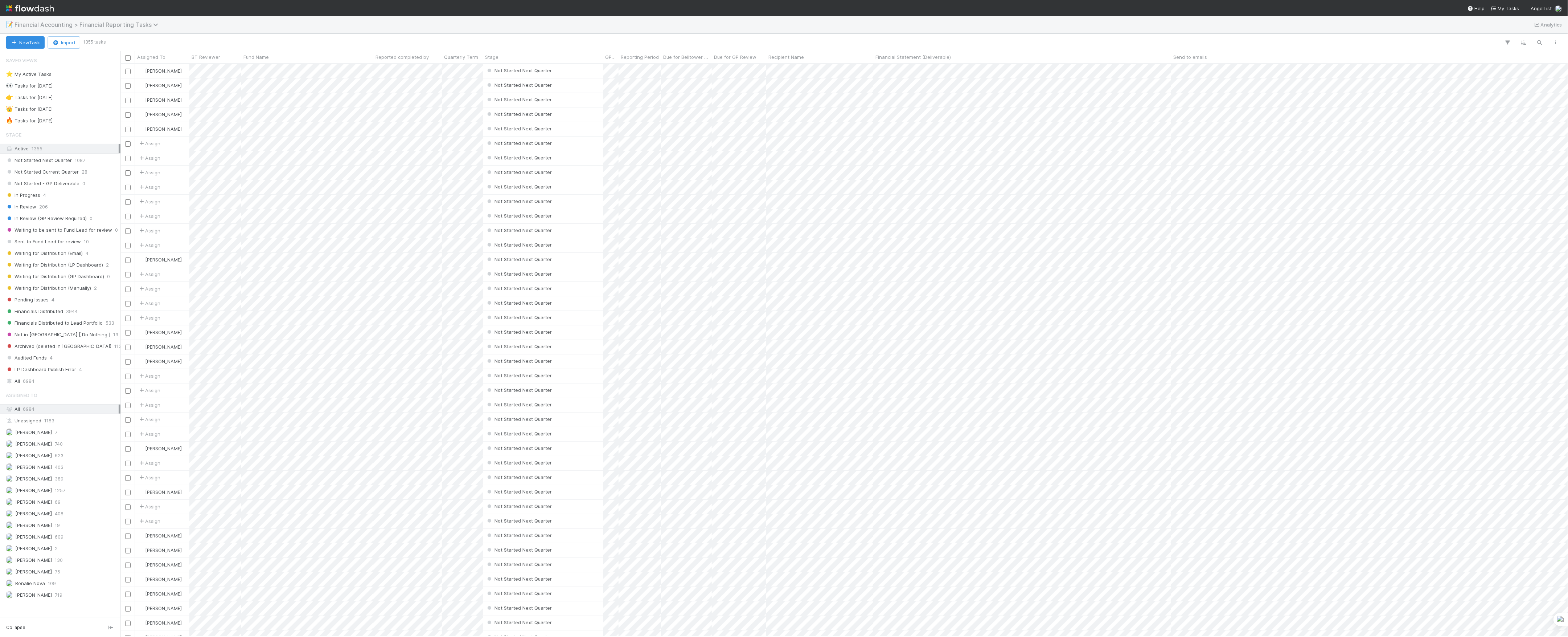
scroll to position [565, 1441]
click at [22, 386] on div "All 6984" at bounding box center [62, 381] width 113 height 9
click at [1540, 44] on icon "button" at bounding box center [1540, 42] width 7 height 7
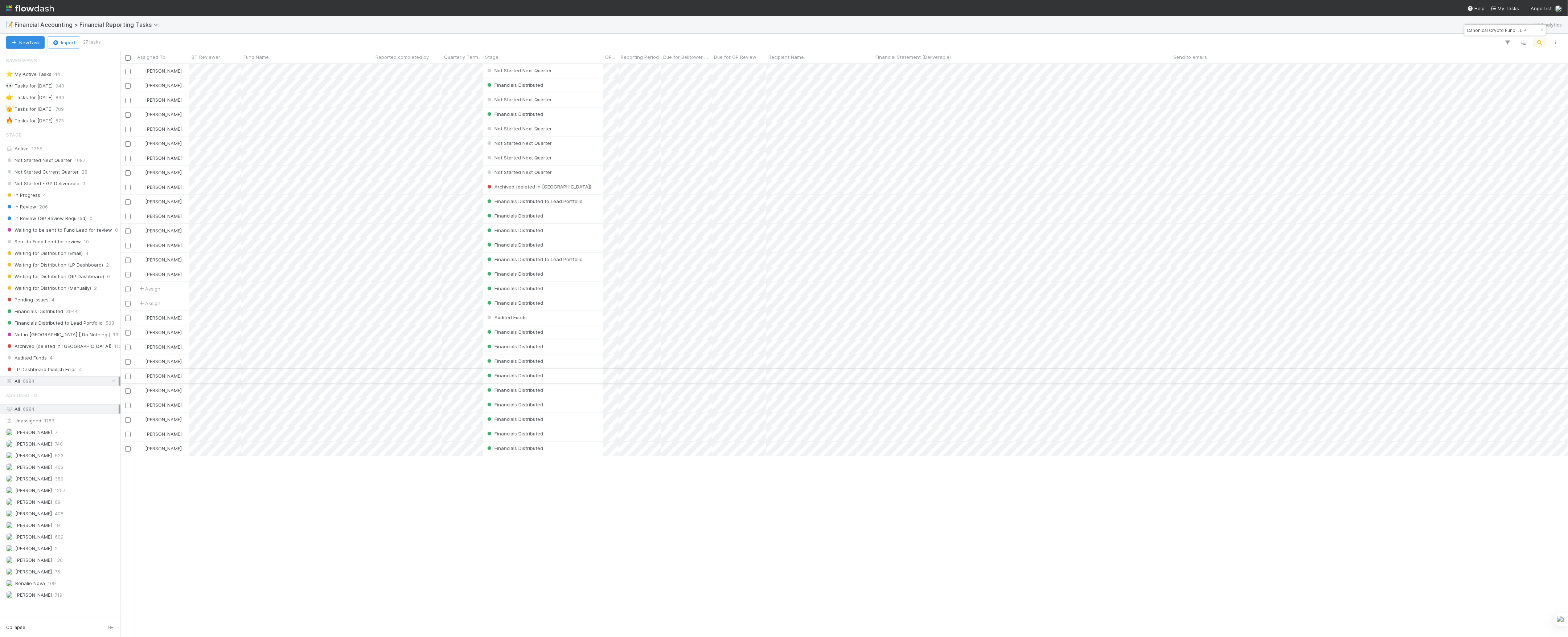
type input "Canonical Crypto Fund I, L.P"
click at [577, 381] on div "Financials Distributed" at bounding box center [543, 376] width 120 height 14
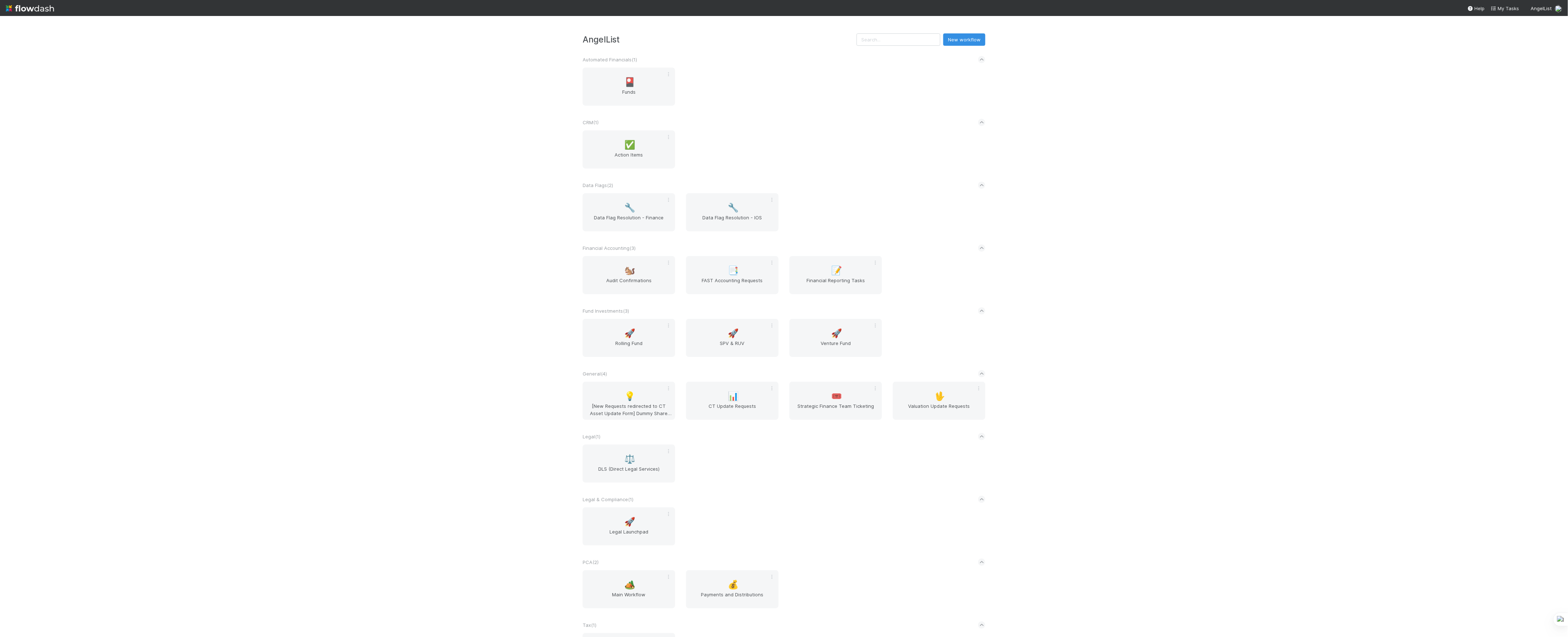
drag, startPoint x: 456, startPoint y: 232, endPoint x: 447, endPoint y: 232, distance: 9.0
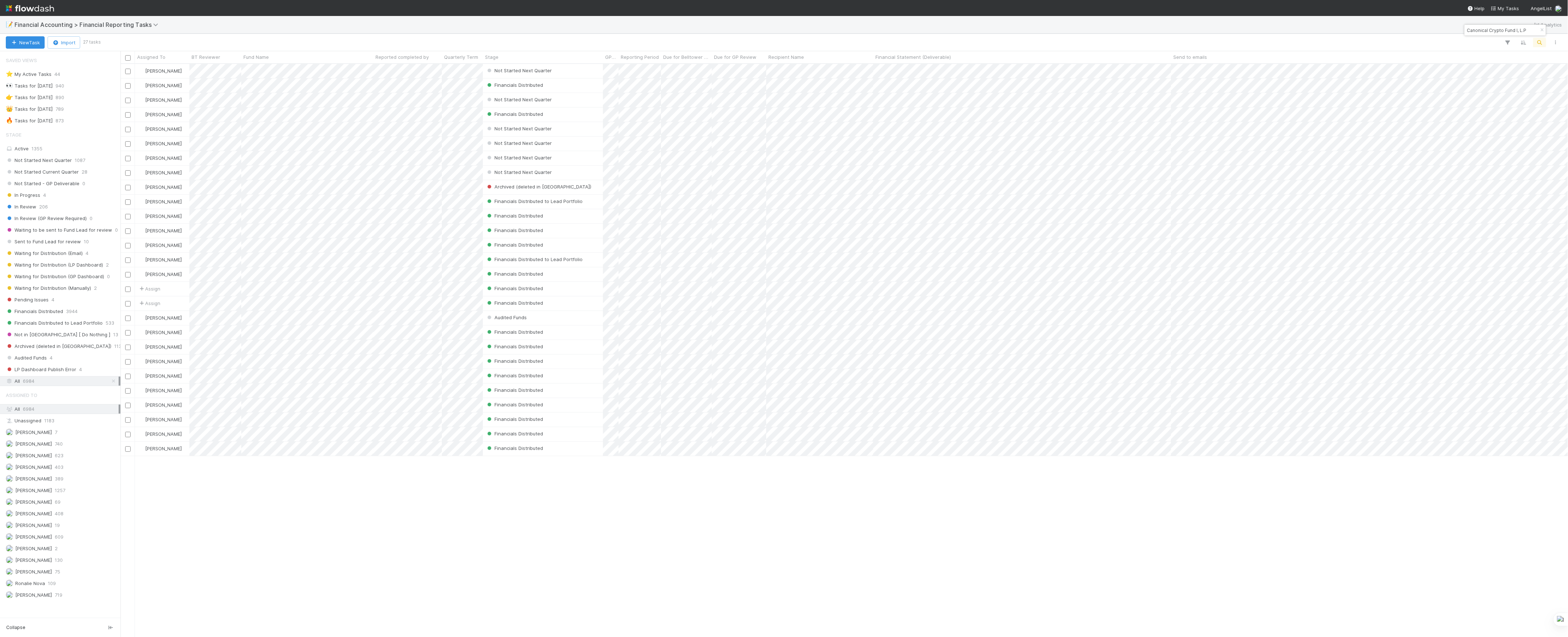
scroll to position [565, 1441]
click at [578, 316] on div "Audited Funds" at bounding box center [543, 318] width 120 height 14
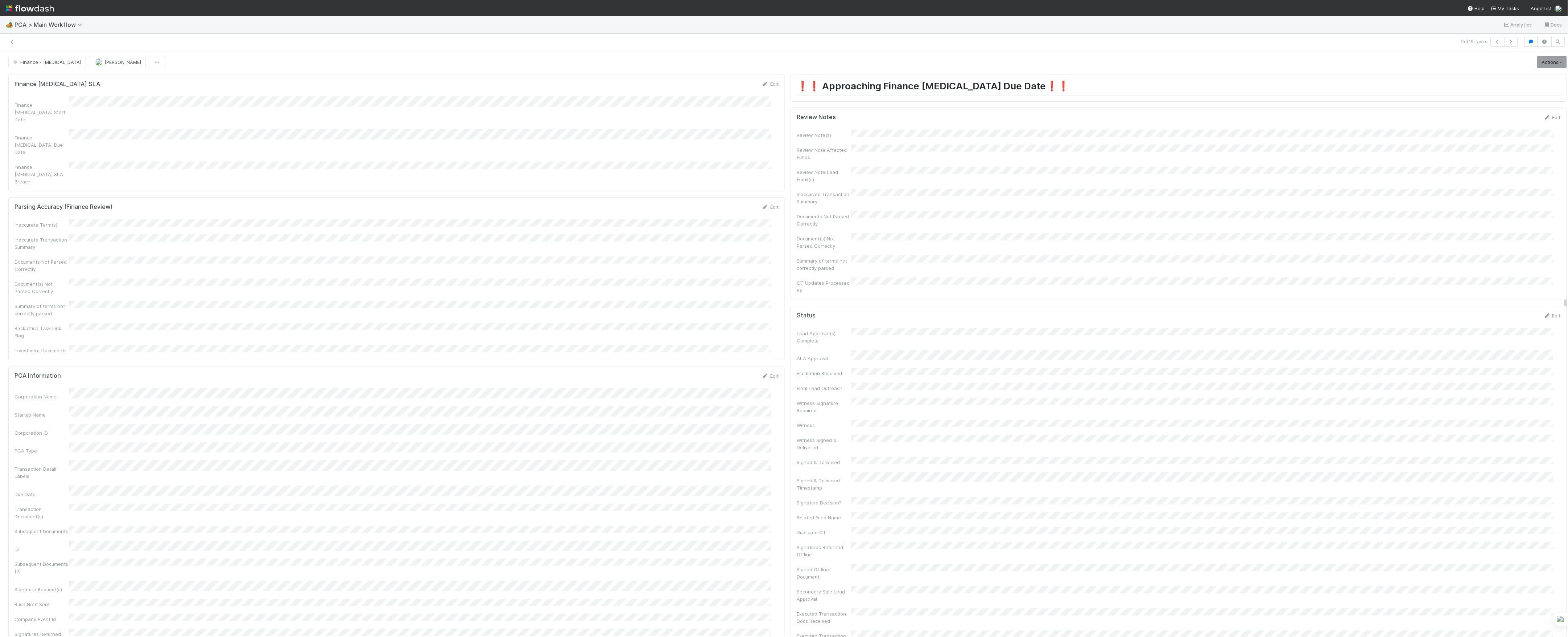
scroll to position [871, 0]
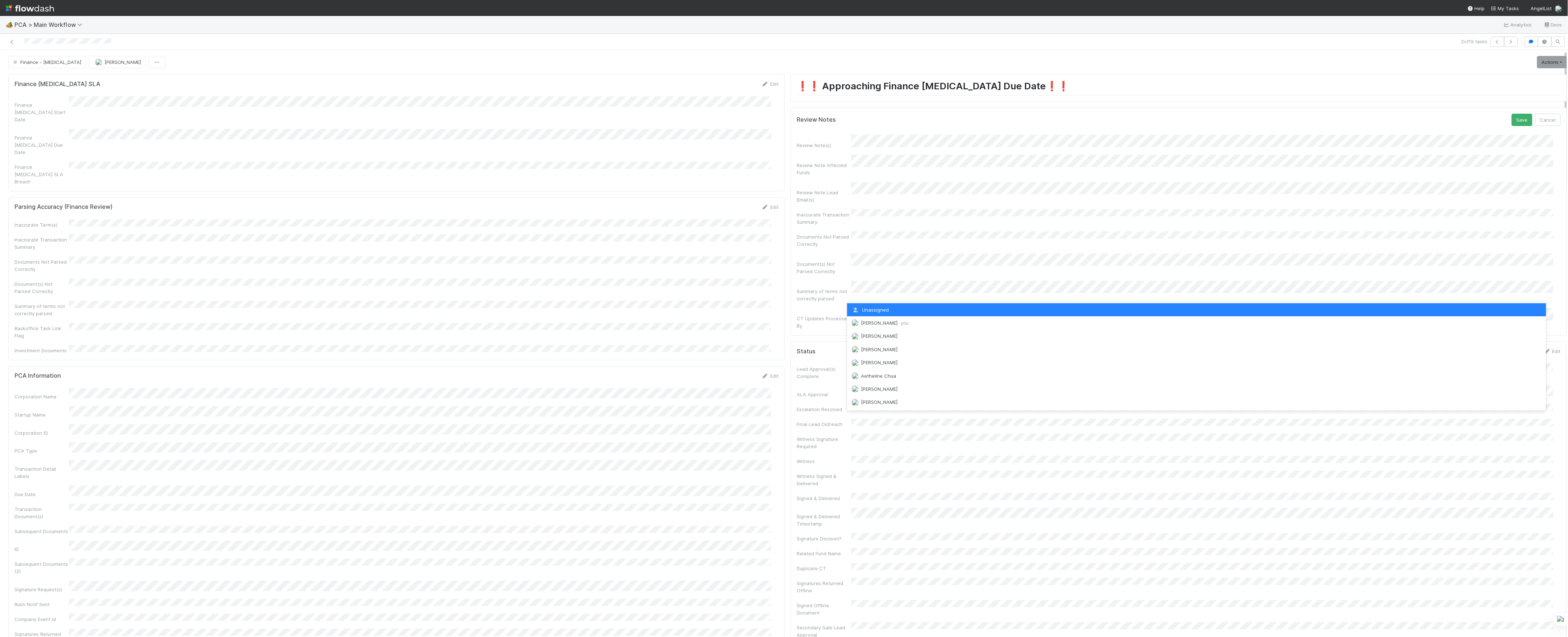
click at [878, 326] on div "[PERSON_NAME] you" at bounding box center [1197, 322] width 700 height 13
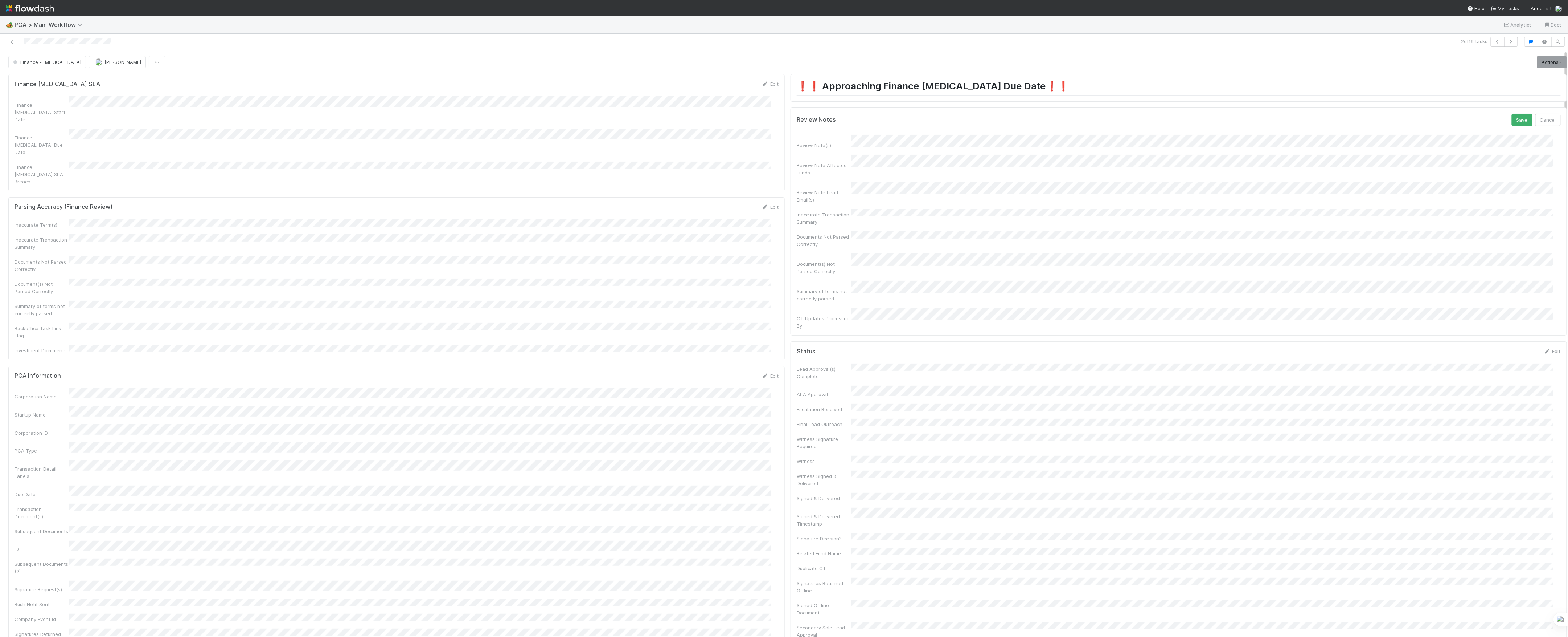
click at [1512, 113] on button "Save" at bounding box center [1523, 120] width 21 height 12
click at [1526, 164] on div "CT Page Reload Page" at bounding box center [1178, 170] width 764 height 13
click at [1526, 164] on div "CT Page" at bounding box center [1178, 170] width 764 height 13
click at [1540, 167] on icon at bounding box center [1544, 169] width 7 height 5
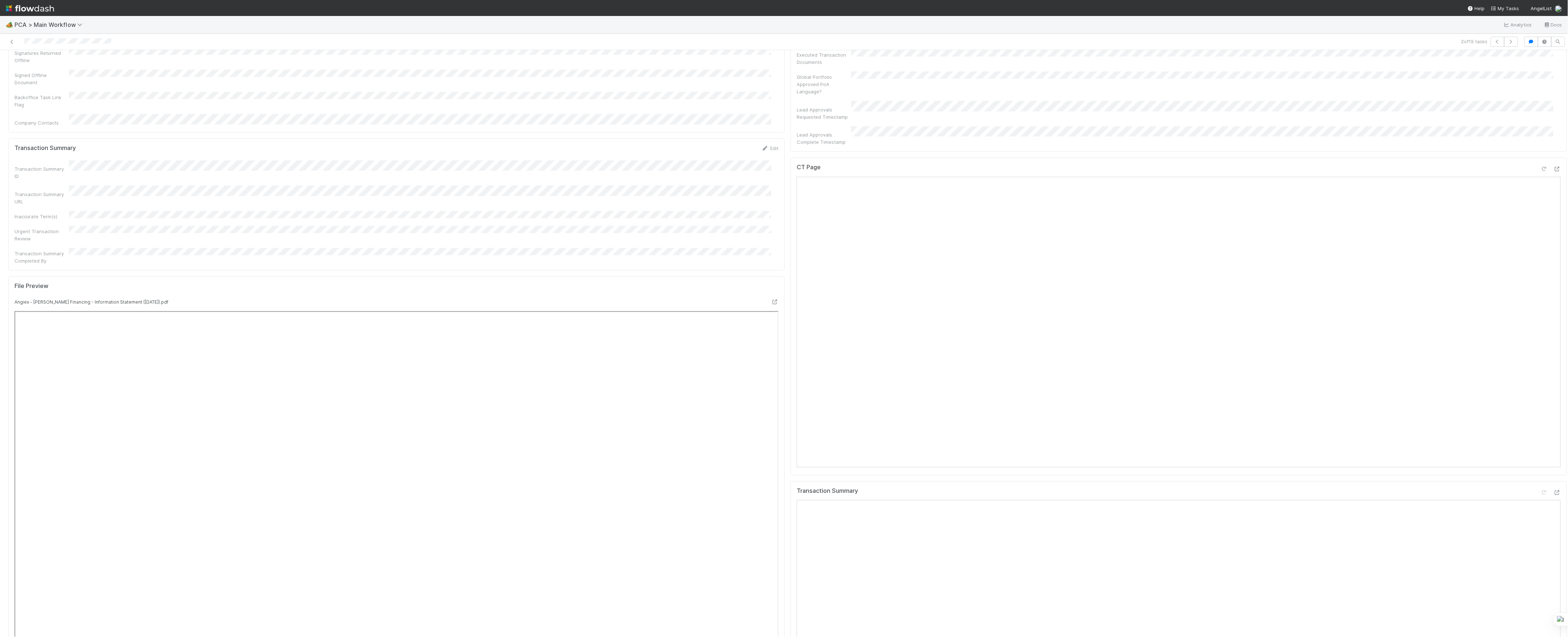
scroll to position [0, 0]
click at [1537, 64] on link "Actions" at bounding box center [1552, 62] width 30 height 12
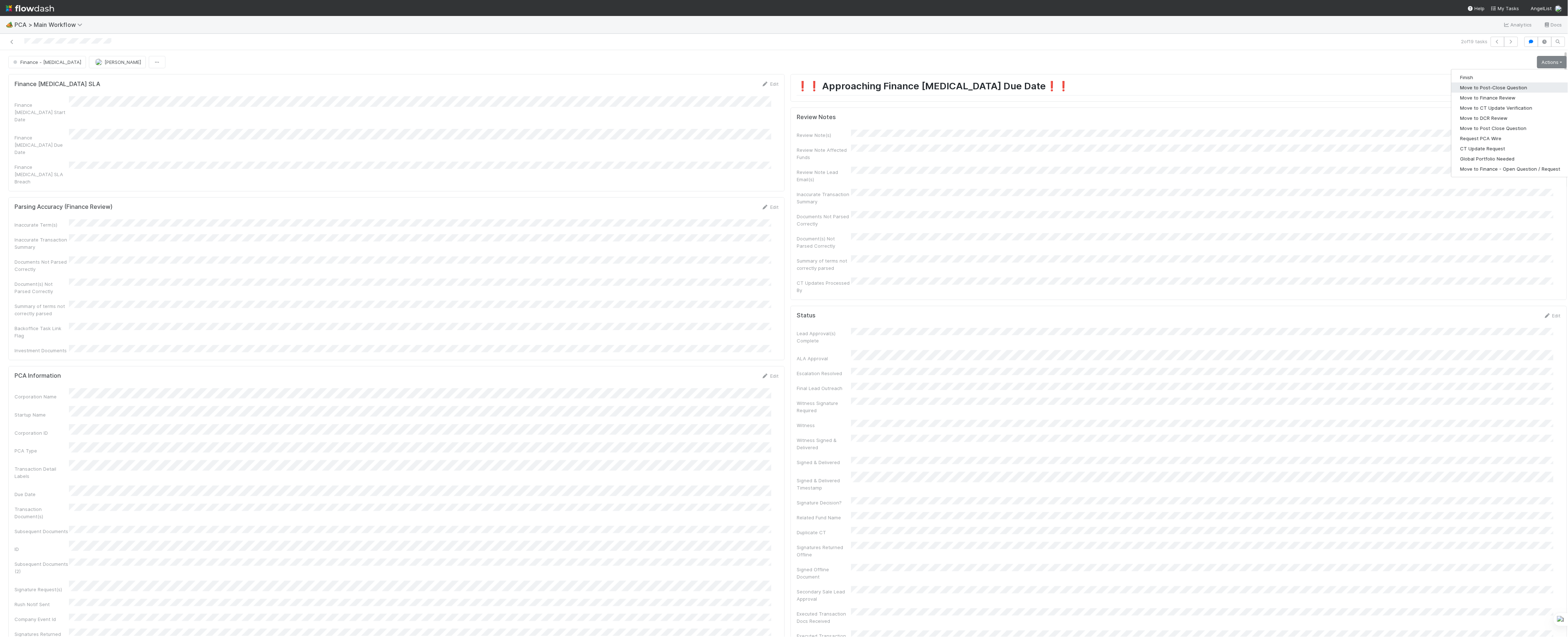
click at [1496, 88] on button "Move to Post-Close Question" at bounding box center [1510, 87] width 118 height 10
click at [21, 64] on span "Finance - ICU" at bounding box center [47, 62] width 70 height 6
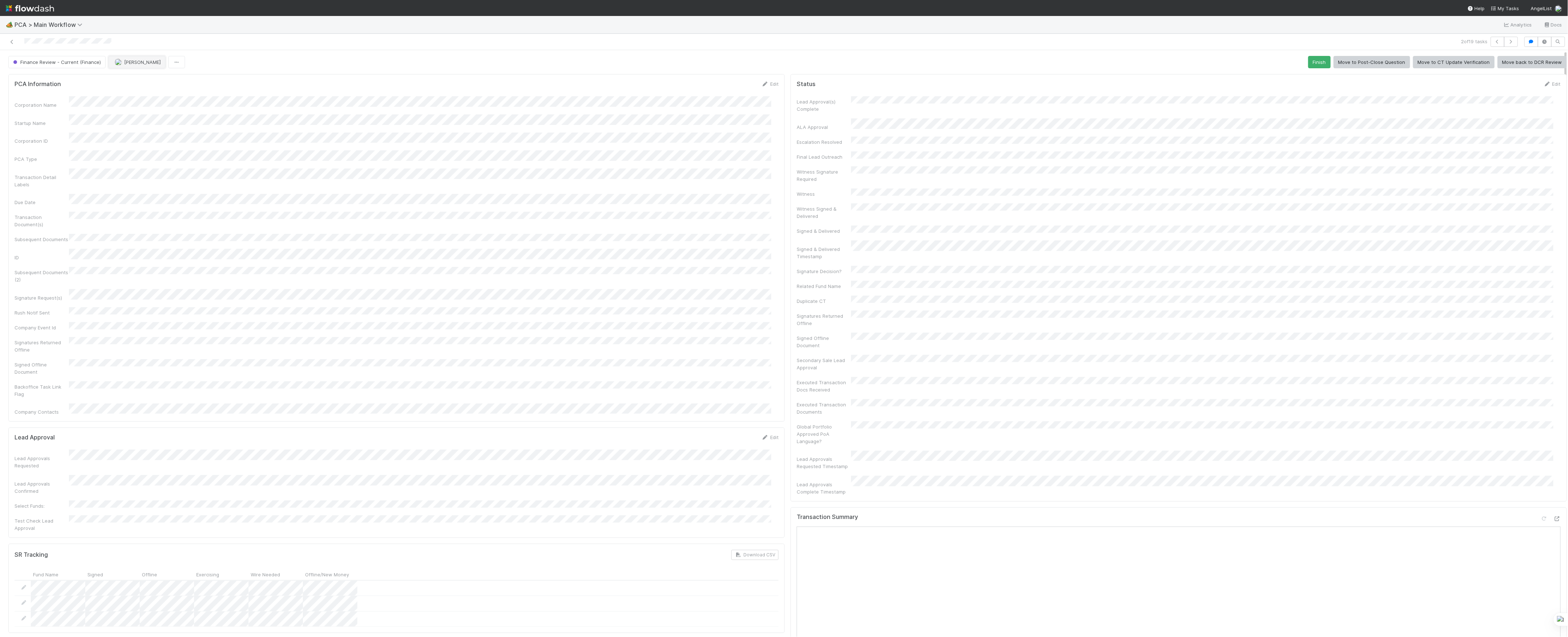
click at [125, 61] on span "Josh Tarr" at bounding box center [143, 62] width 37 height 6
click at [109, 66] on button "Josh Tarr" at bounding box center [137, 62] width 57 height 12
click at [221, 73] on div at bounding box center [784, 318] width 1568 height 637
click at [15, 42] on icon at bounding box center [12, 42] width 7 height 5
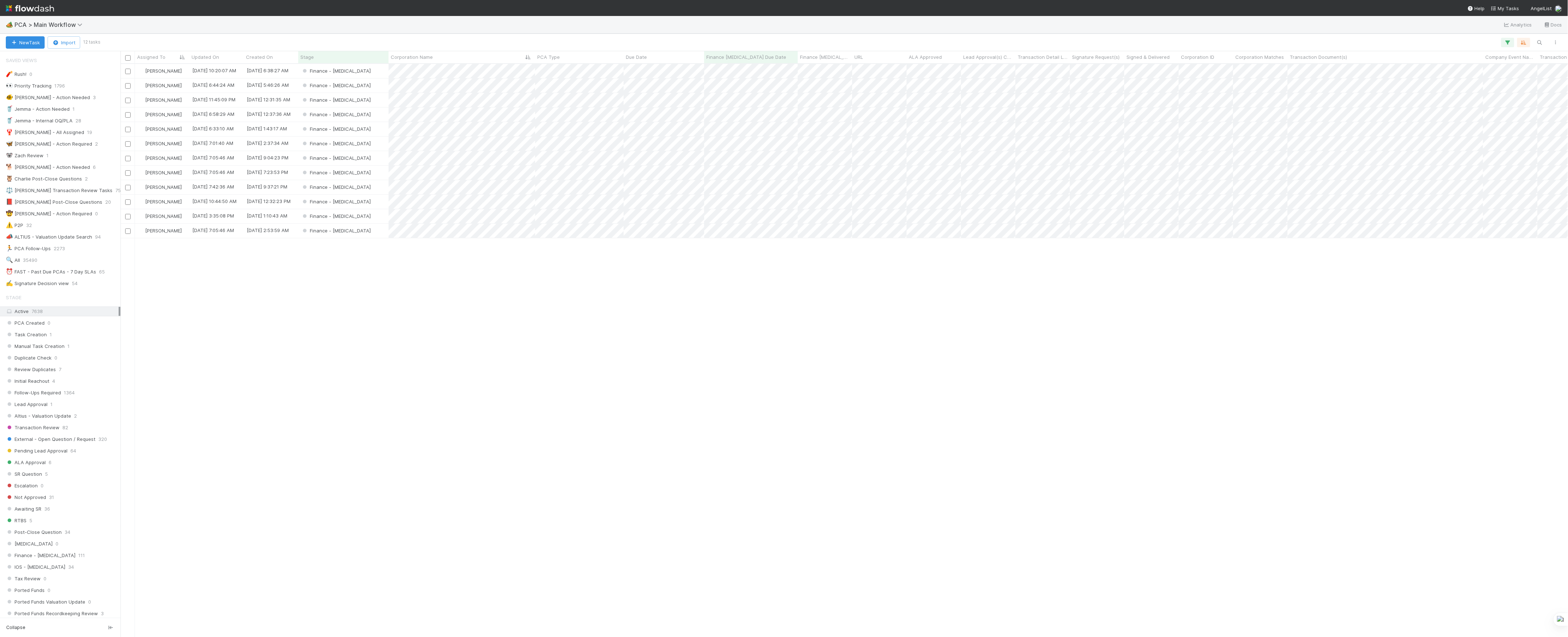
scroll to position [7, 7]
click at [373, 295] on div "Marvey Fuentes 8/21/25, 10:20:07 AM 8/11/25, 6:38:27 AM Finance - ICU 0 0 1 Mar…" at bounding box center [844, 349] width 1448 height 572
click at [874, 283] on div "Marvey Fuentes 8/21/25, 10:20:07 AM 8/11/25, 6:38:27 AM Finance - ICU 0 0 1 Mar…" at bounding box center [844, 349] width 1448 height 572
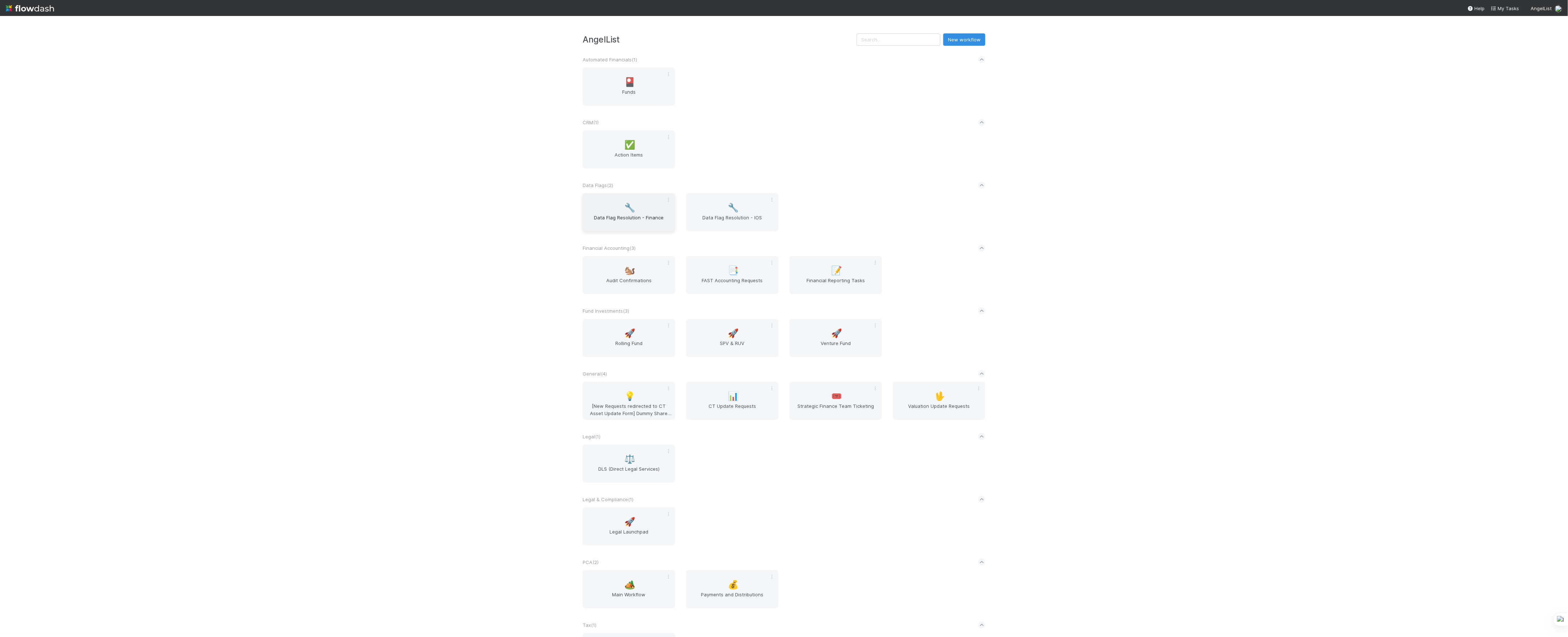
click at [619, 213] on div "🔧 Data Flag Resolution - Finance" at bounding box center [629, 212] width 93 height 38
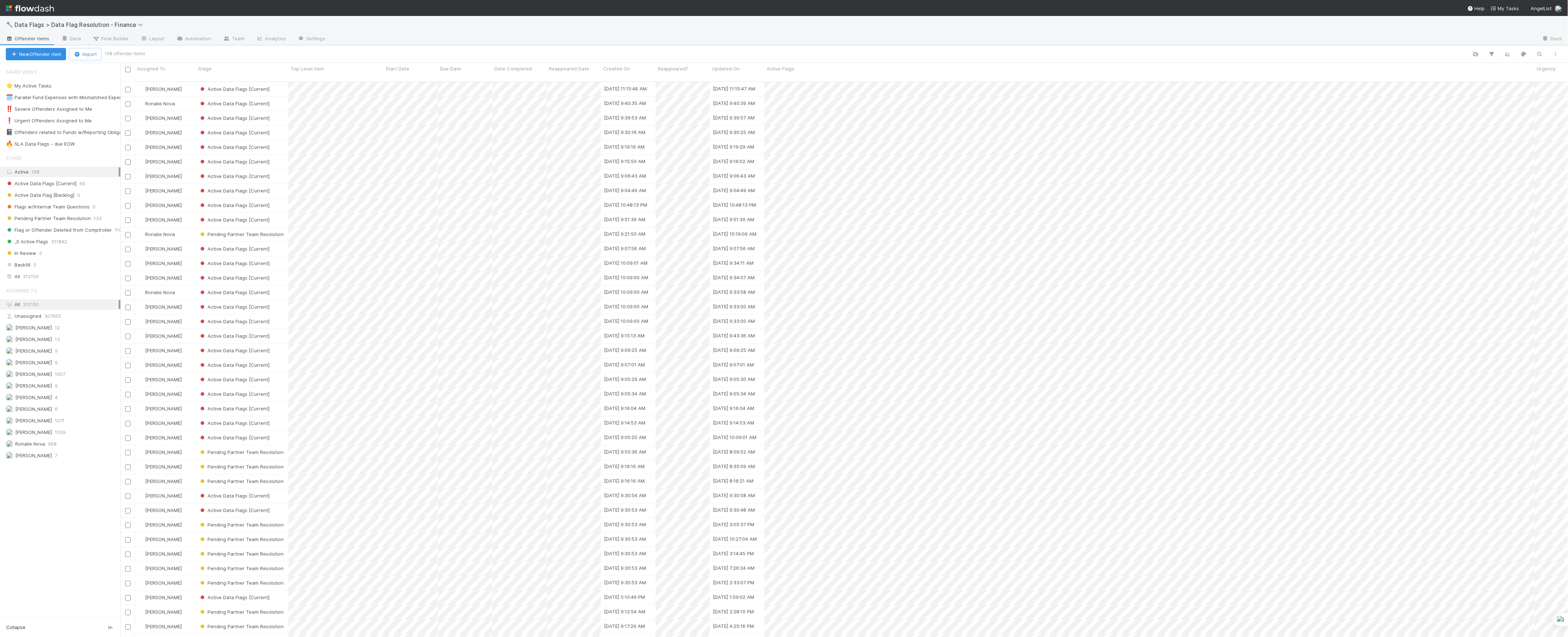
scroll to position [554, 1441]
click at [72, 147] on div "🔥 SLA Data Flags - due EOW" at bounding box center [40, 143] width 69 height 9
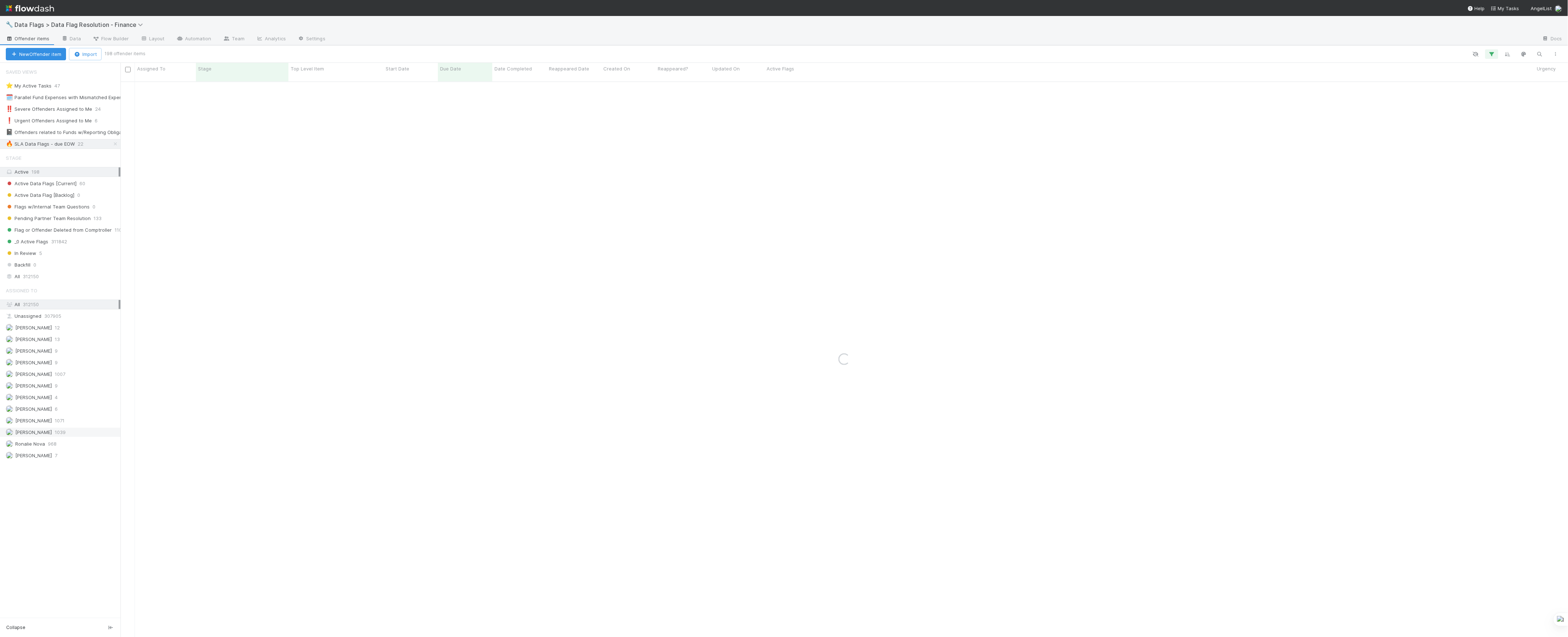
click at [36, 435] on span "[PERSON_NAME]" at bounding box center [34, 432] width 37 height 6
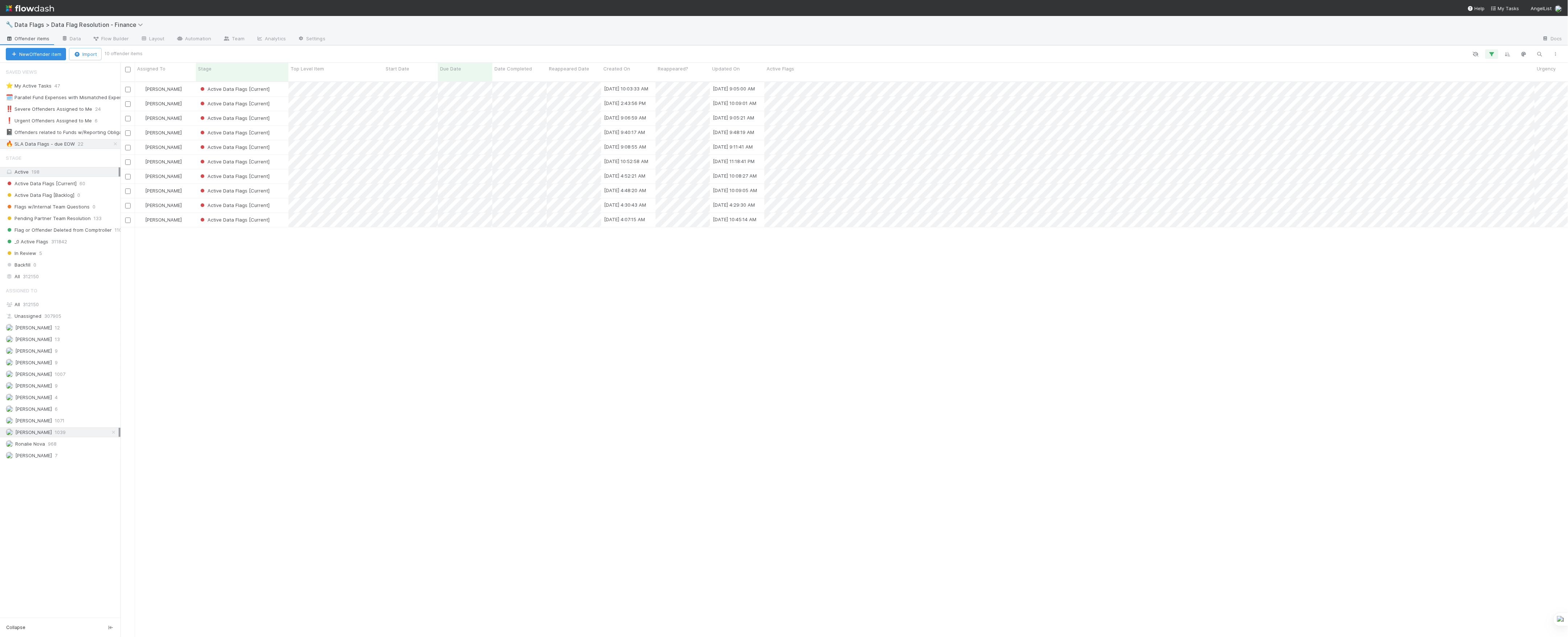
scroll to position [554, 1441]
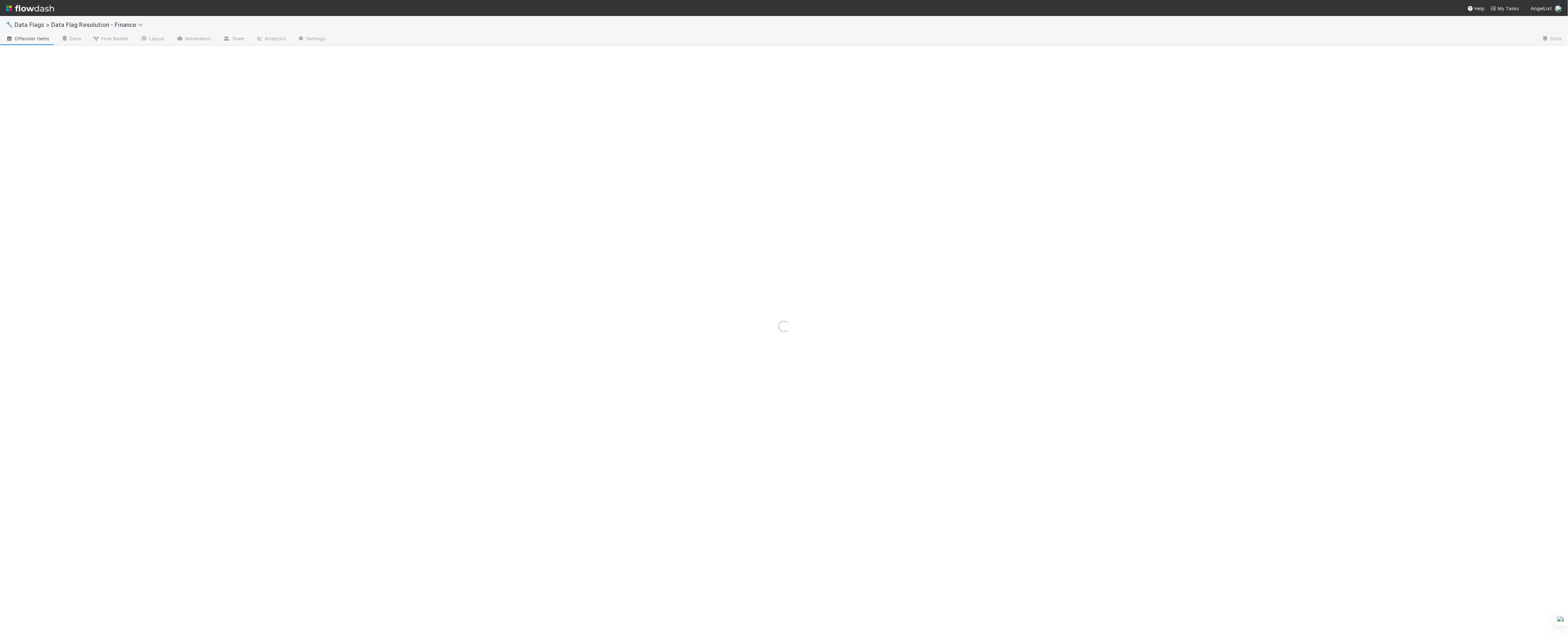
click at [369, 86] on div "Loading..." at bounding box center [784, 326] width 1568 height 621
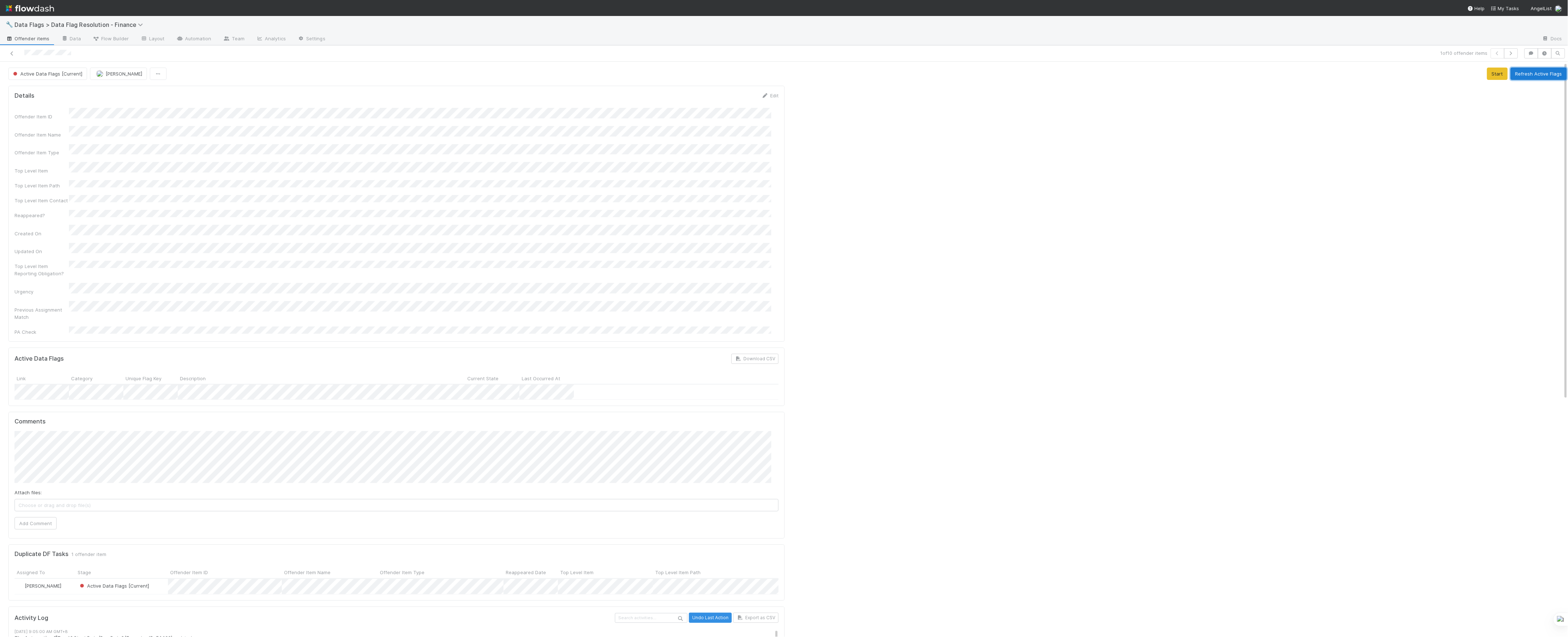
click at [1511, 69] on button "Refresh Active Flags" at bounding box center [1539, 74] width 56 height 12
click at [36, 492] on div "Attach files: Choose or drag and drop file(s) Add Comment" at bounding box center [396, 480] width 764 height 98
click at [42, 517] on button "Add Comment" at bounding box center [36, 523] width 42 height 12
click at [56, 494] on button "Add Comment" at bounding box center [36, 500] width 42 height 12
click at [9, 53] on icon at bounding box center [12, 53] width 7 height 5
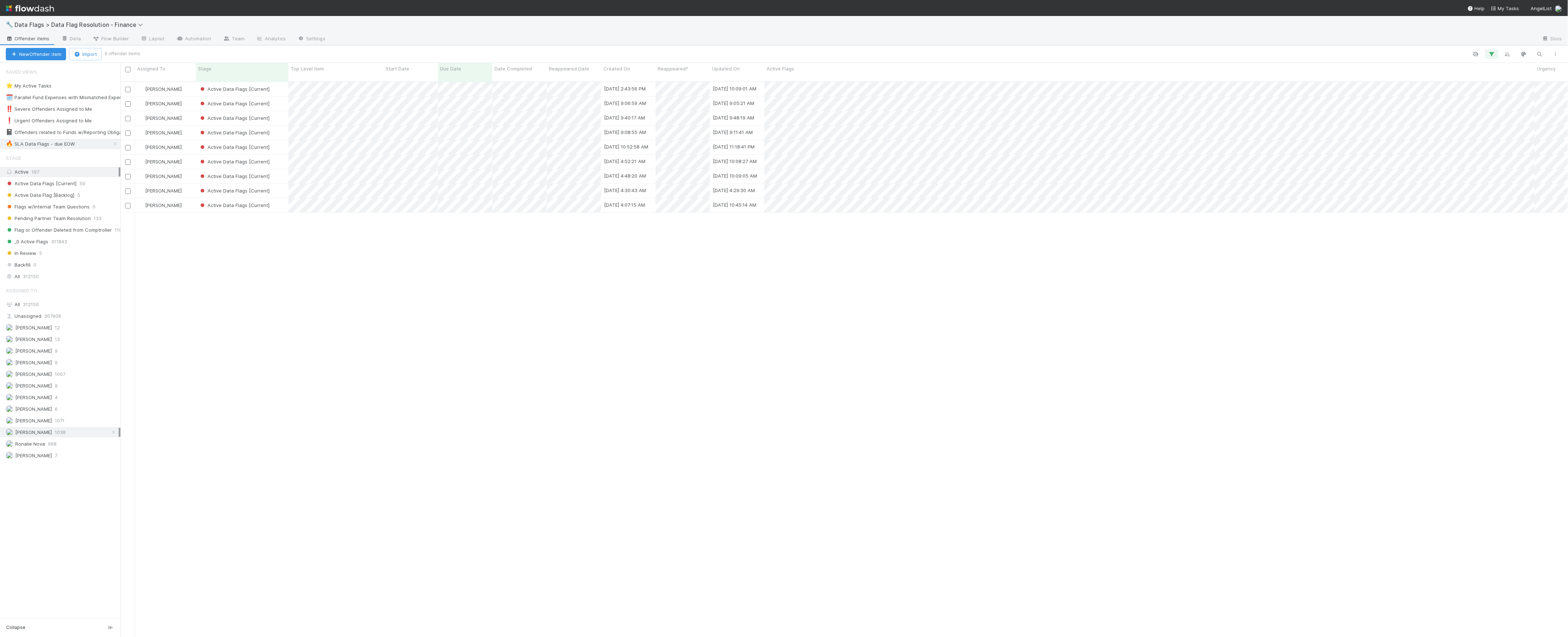
scroll to position [554, 1441]
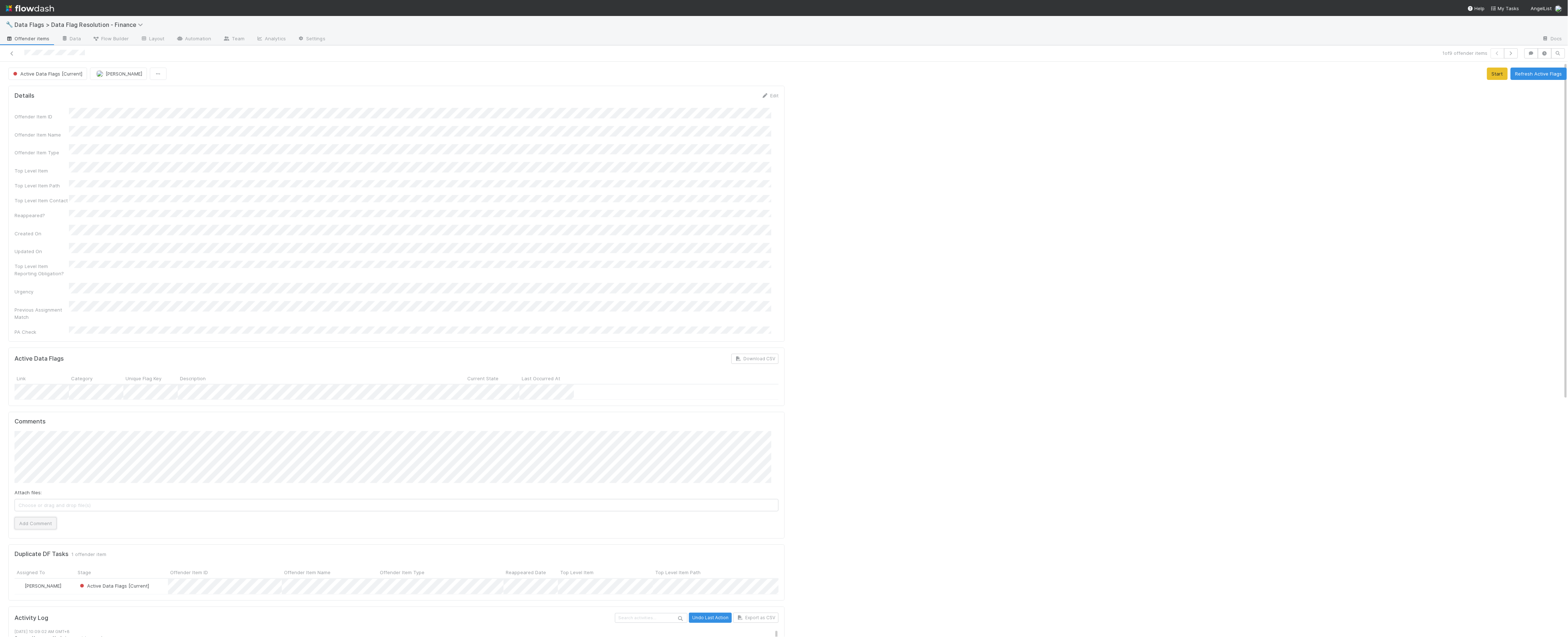
click at [44, 517] on button "Add Comment" at bounding box center [36, 523] width 42 height 12
click at [1524, 76] on button "Refresh Active Flags" at bounding box center [1539, 74] width 56 height 12
click at [1535, 80] on button "Refresh Active Flags" at bounding box center [1539, 74] width 56 height 12
click at [11, 53] on icon at bounding box center [12, 53] width 7 height 5
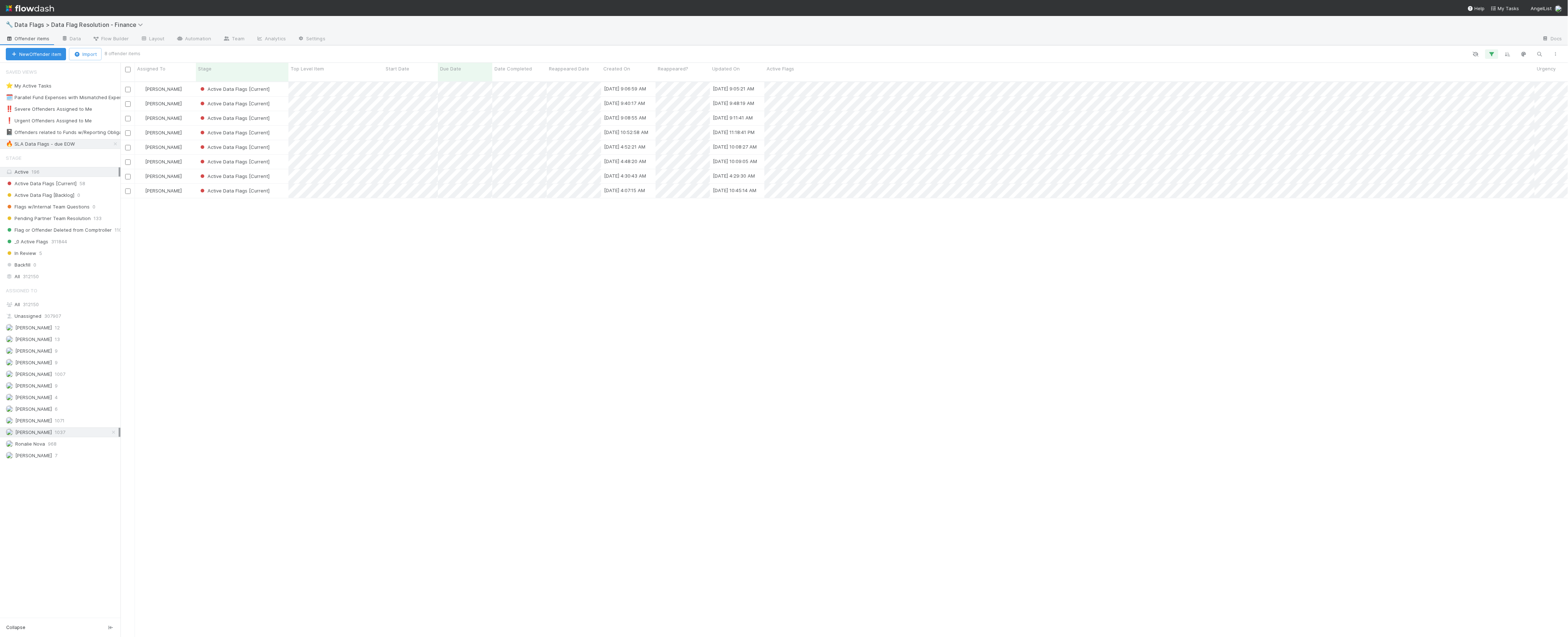
scroll to position [554, 1441]
click at [274, 83] on div "Active Data Flags [Current]" at bounding box center [242, 89] width 93 height 14
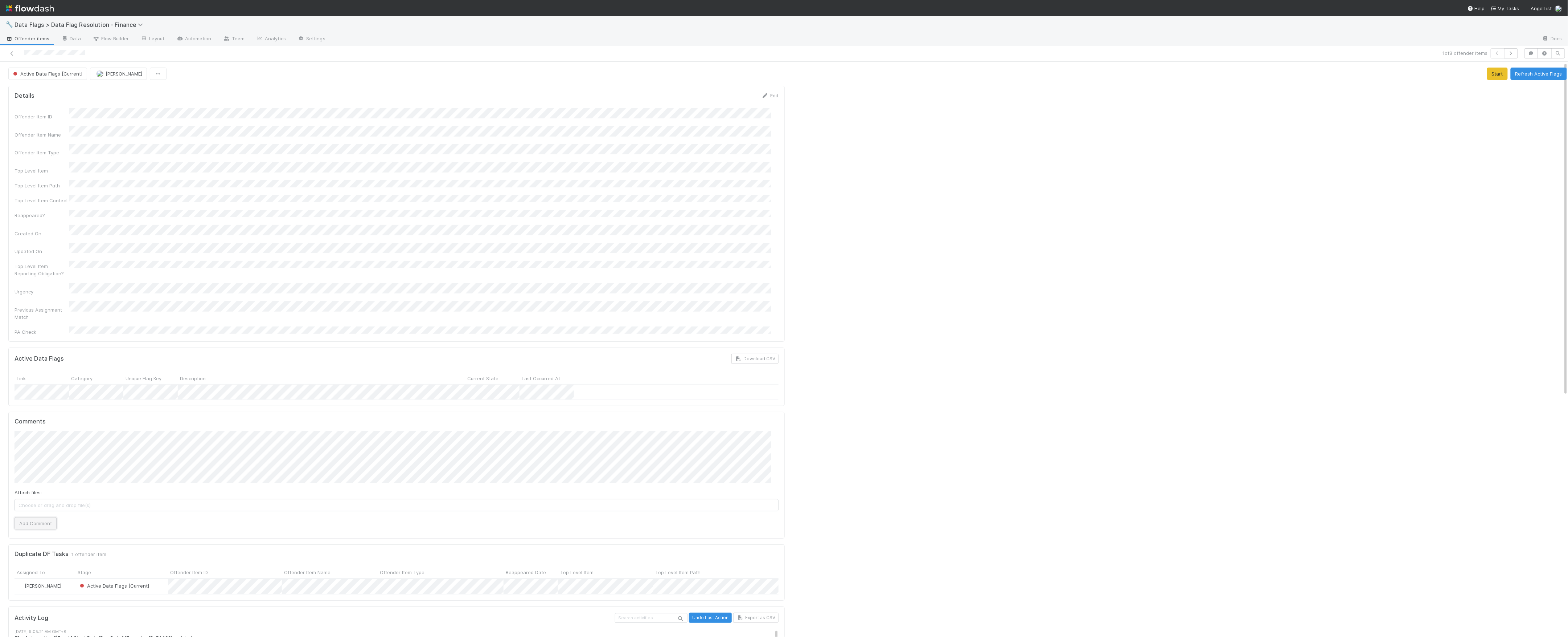
click at [47, 517] on button "Add Comment" at bounding box center [36, 523] width 42 height 12
click at [1526, 78] on button "Refresh Active Flags" at bounding box center [1539, 74] width 56 height 12
click at [1511, 71] on button "Refresh Active Flags" at bounding box center [1539, 74] width 56 height 12
click at [12, 55] on icon at bounding box center [12, 53] width 7 height 5
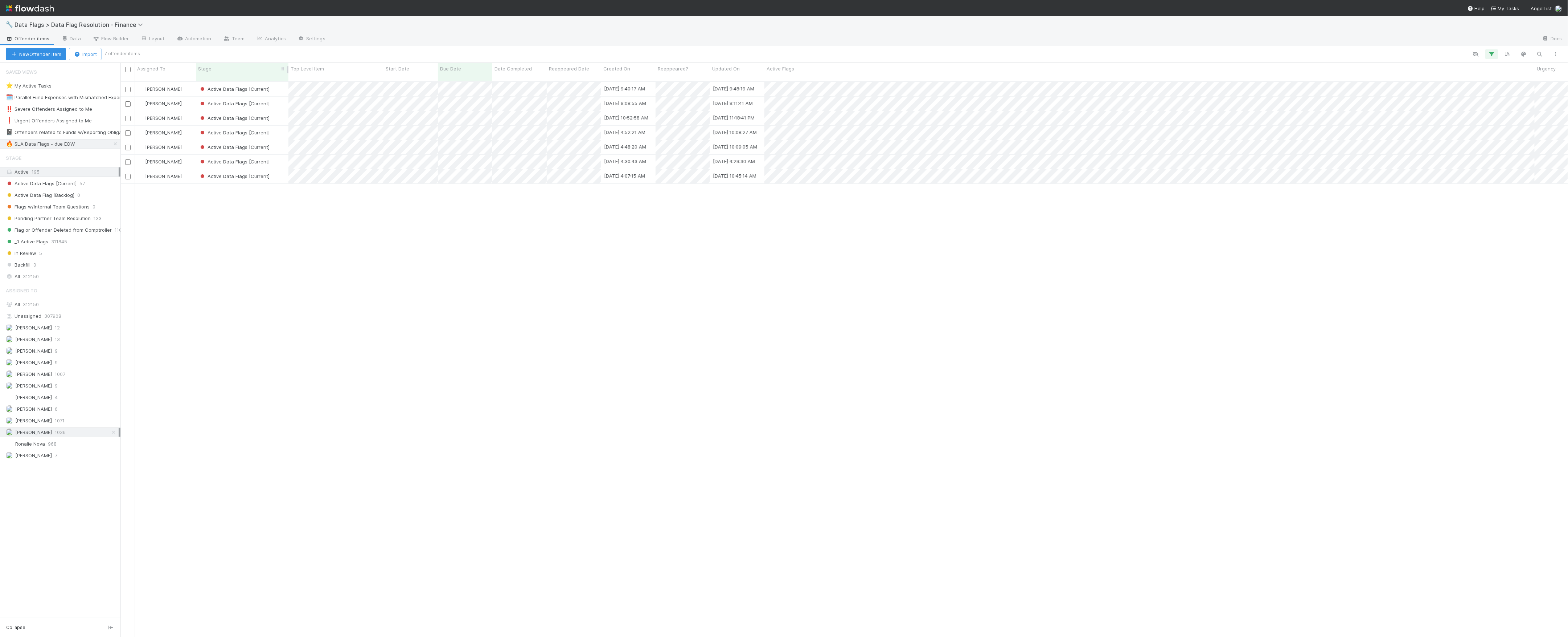
scroll to position [554, 1441]
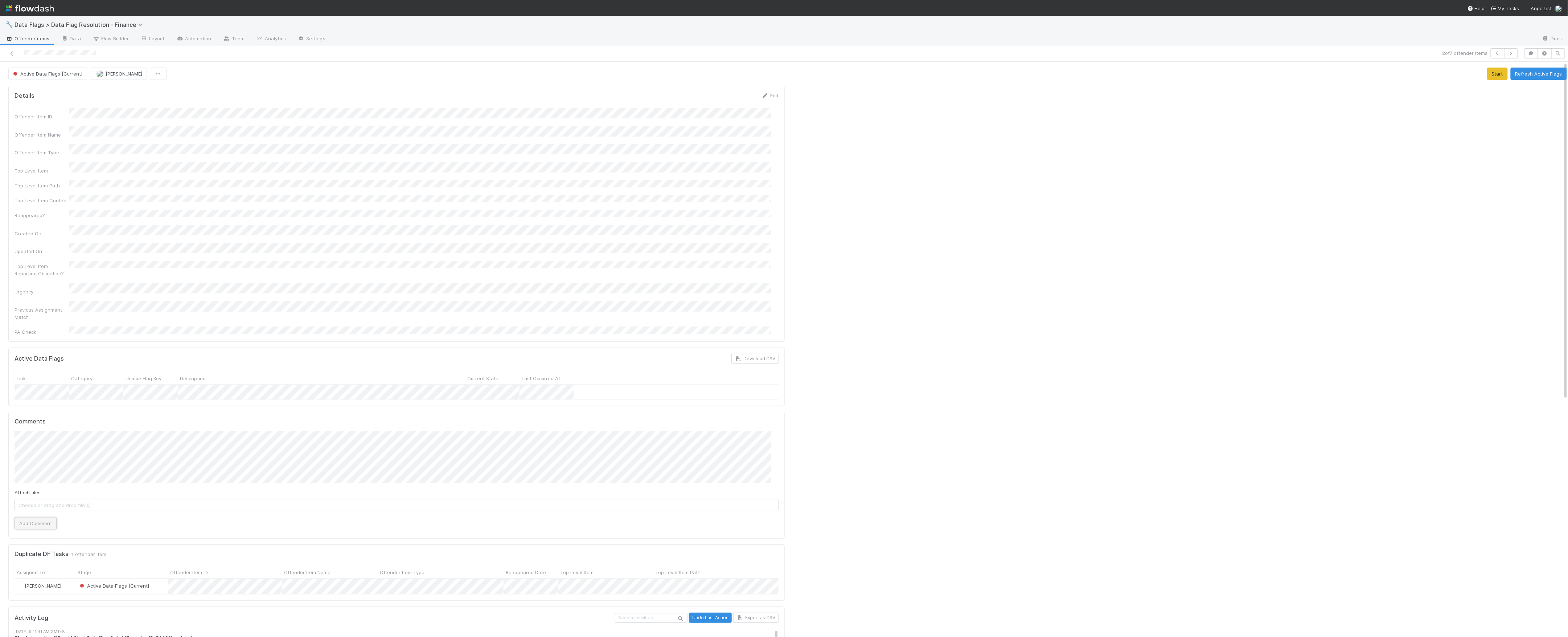
click at [48, 517] on button "Add Comment" at bounding box center [36, 523] width 42 height 12
click at [1512, 75] on button "Refresh Active Flags" at bounding box center [1539, 74] width 56 height 12
click at [10, 51] on icon at bounding box center [12, 53] width 7 height 5
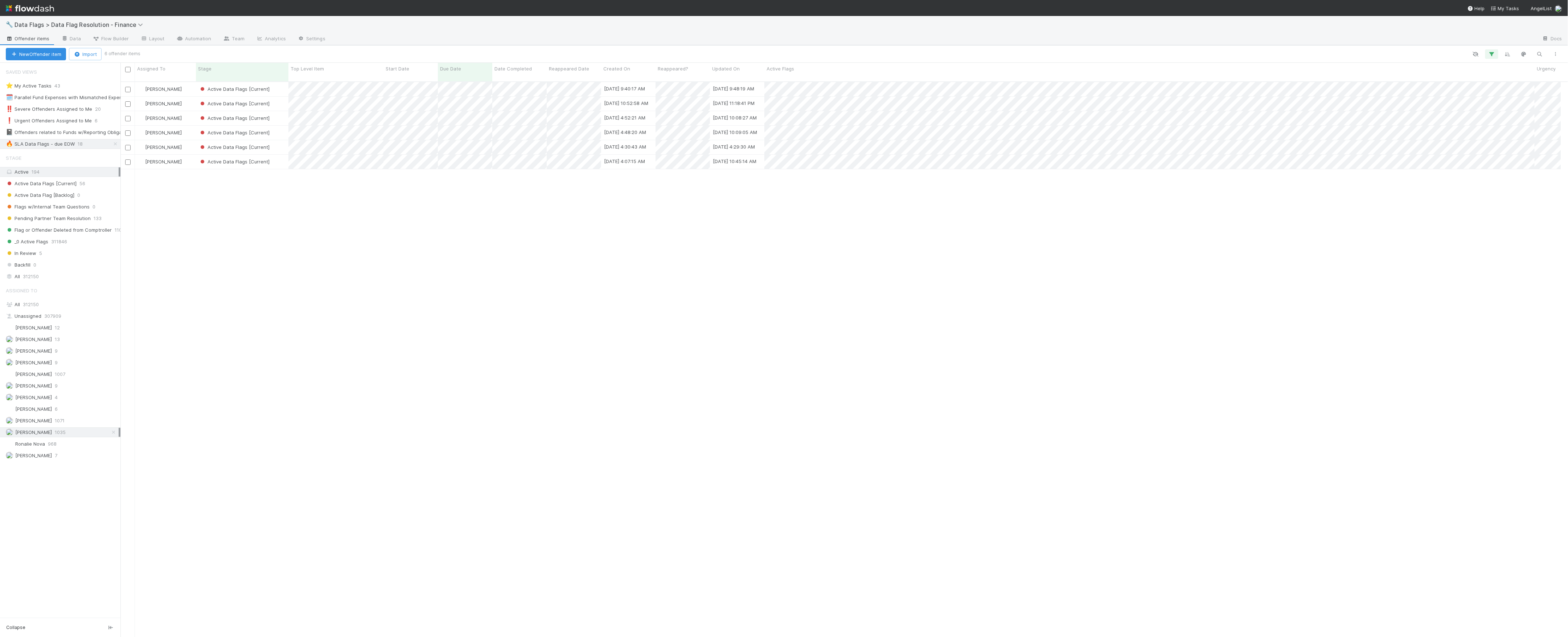
scroll to position [7, 7]
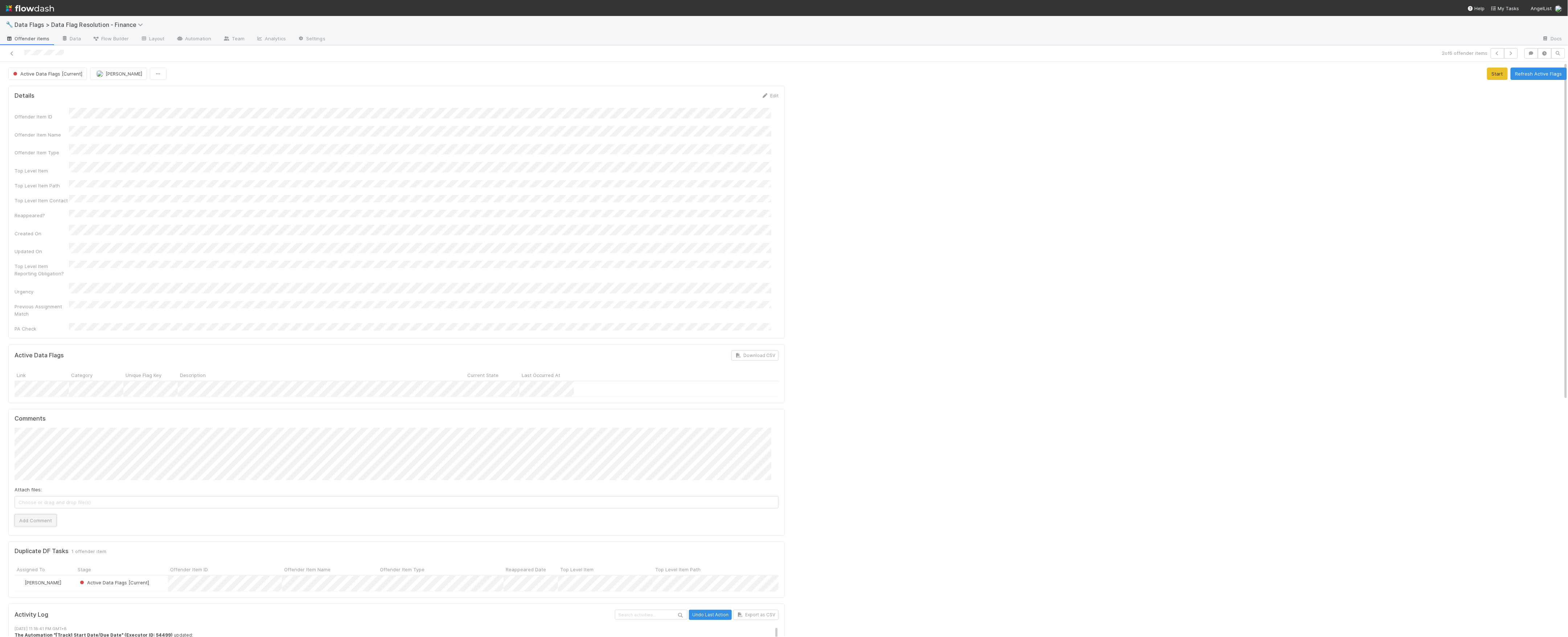
click at [27, 514] on button "Add Comment" at bounding box center [36, 521] width 42 height 12
click at [1528, 78] on button "Refresh Active Flags" at bounding box center [1539, 74] width 56 height 12
click at [9, 54] on icon at bounding box center [12, 53] width 7 height 5
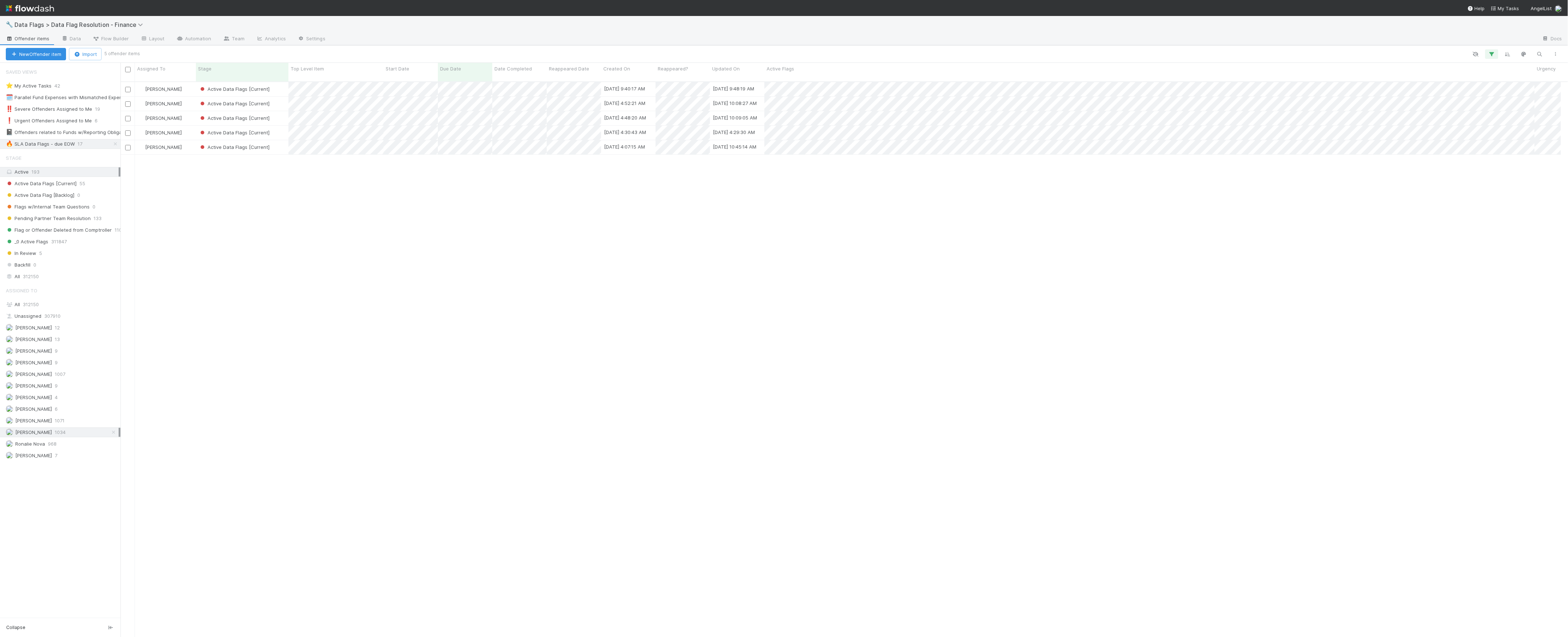
scroll to position [7, 7]
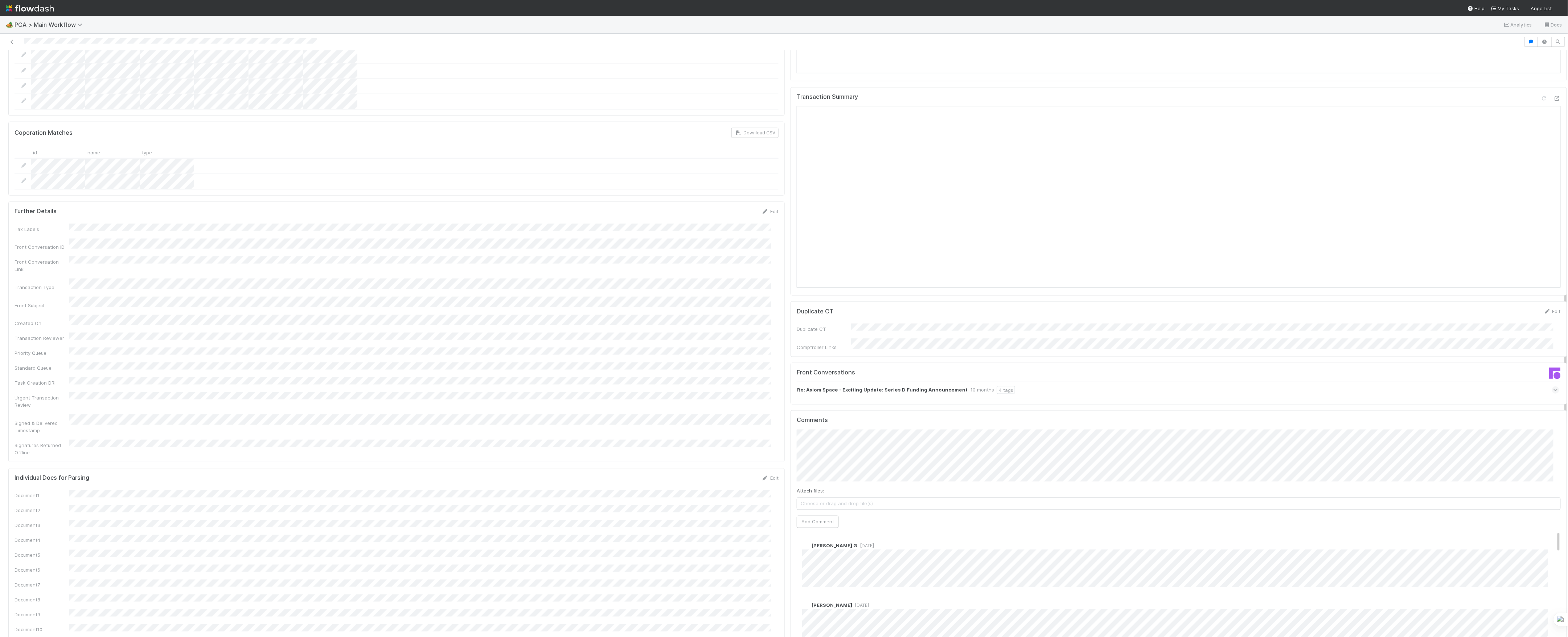
scroll to position [629, 0]
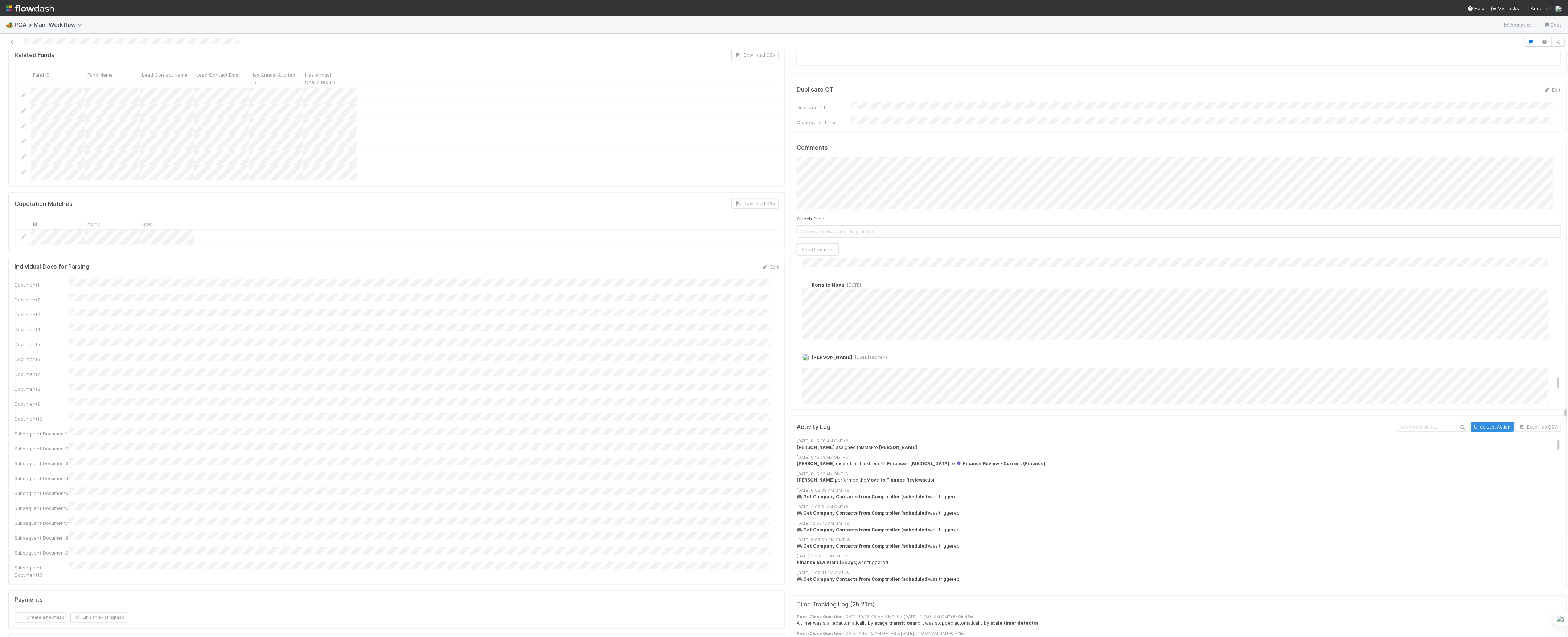
scroll to position [1113, 0]
